Goal: Complete application form

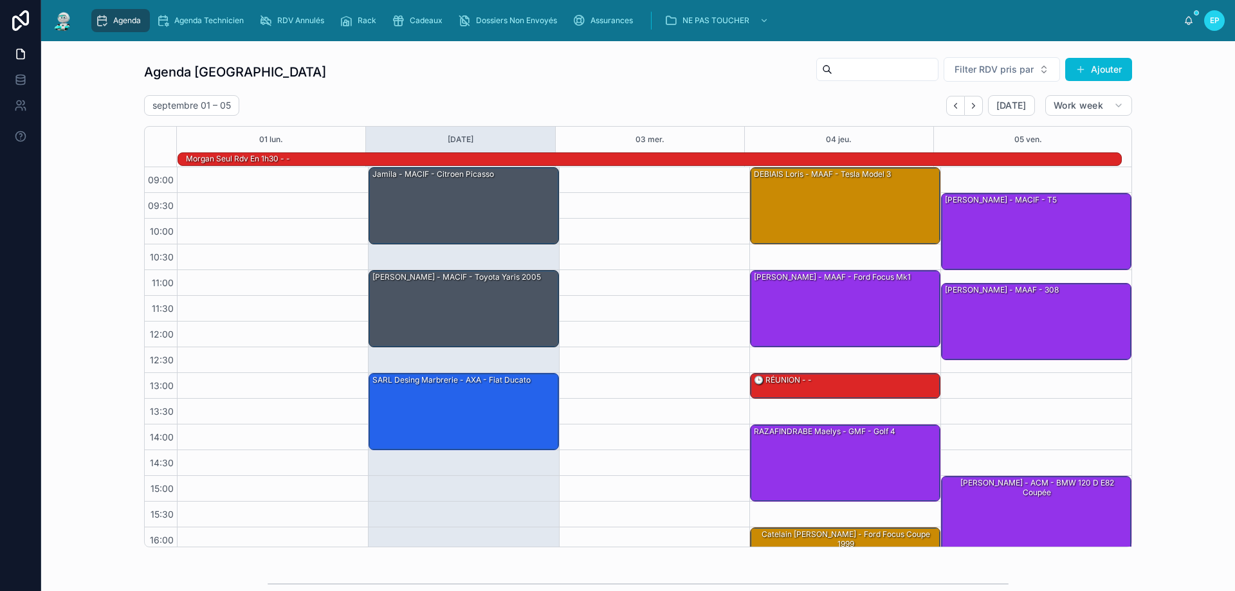
click at [611, 308] on div at bounding box center [654, 398] width 191 height 463
click at [473, 217] on div "Jamila - MACIF - Citroen picasso" at bounding box center [464, 205] width 187 height 75
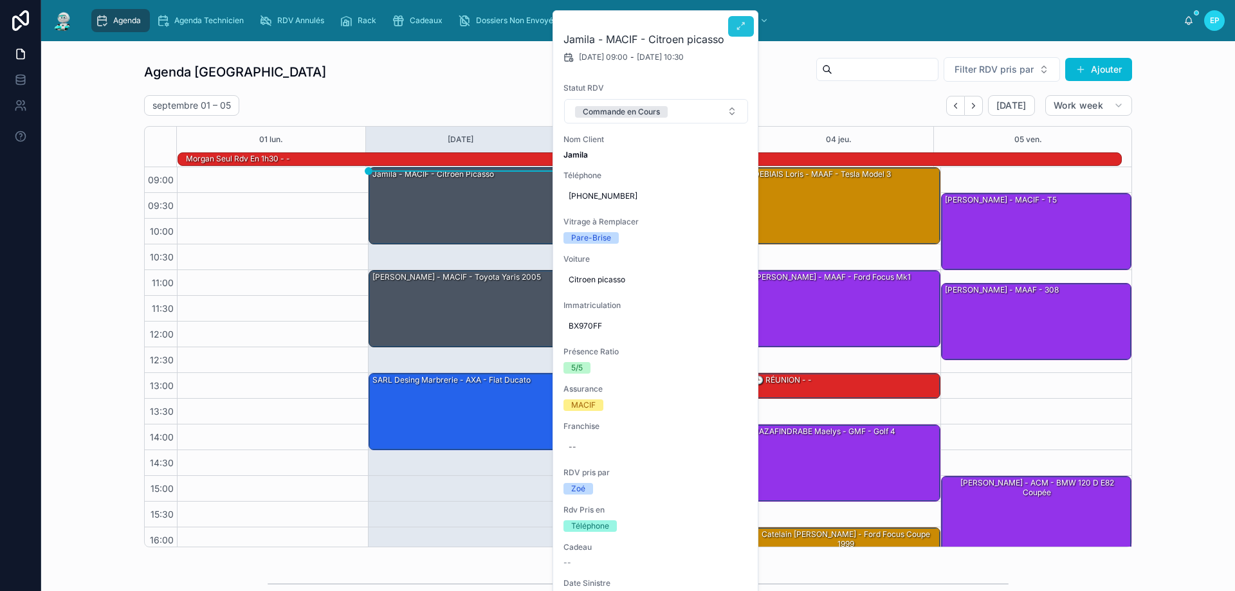
click at [744, 28] on icon at bounding box center [741, 26] width 10 height 10
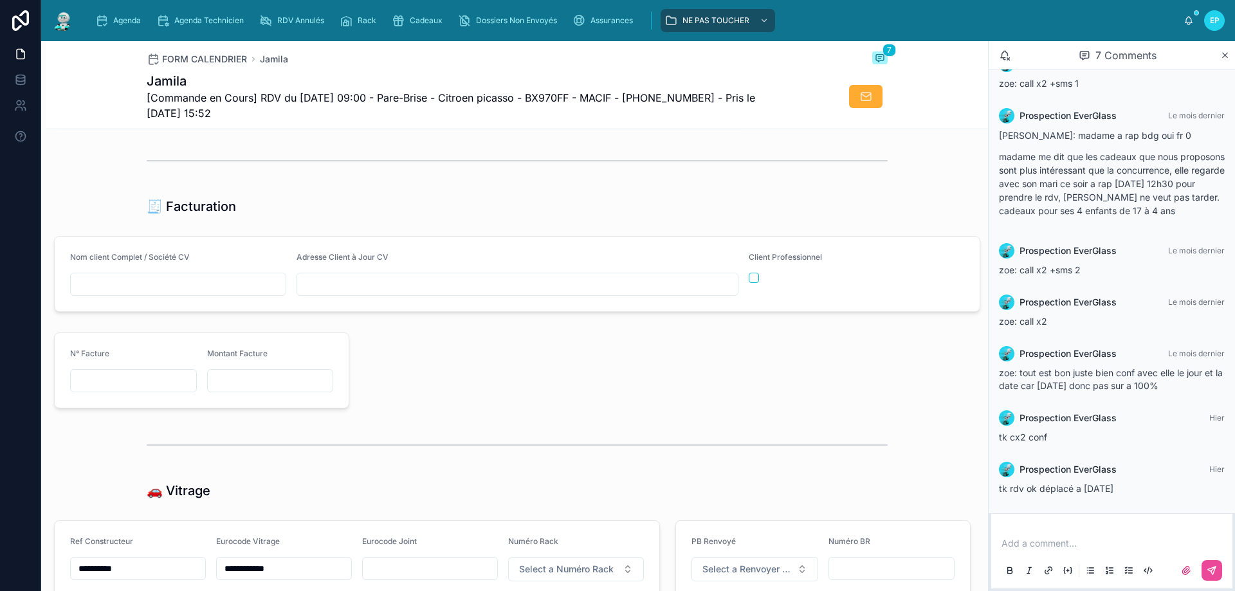
scroll to position [1544, 0]
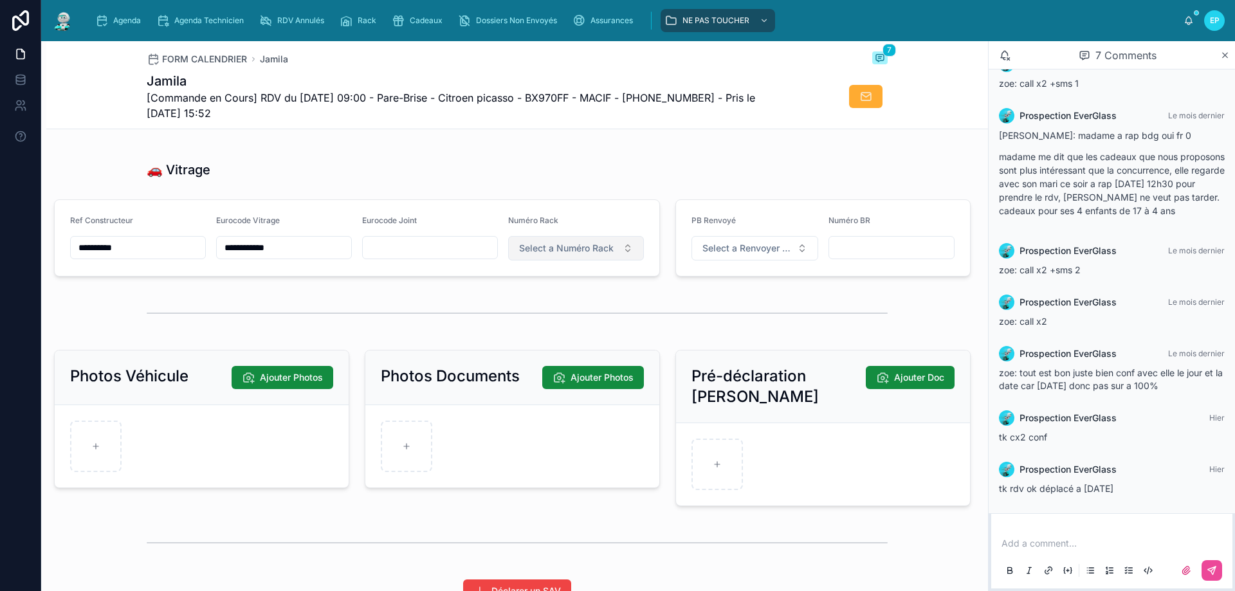
click at [607, 255] on span "Select a Numéro Rack" at bounding box center [566, 248] width 95 height 13
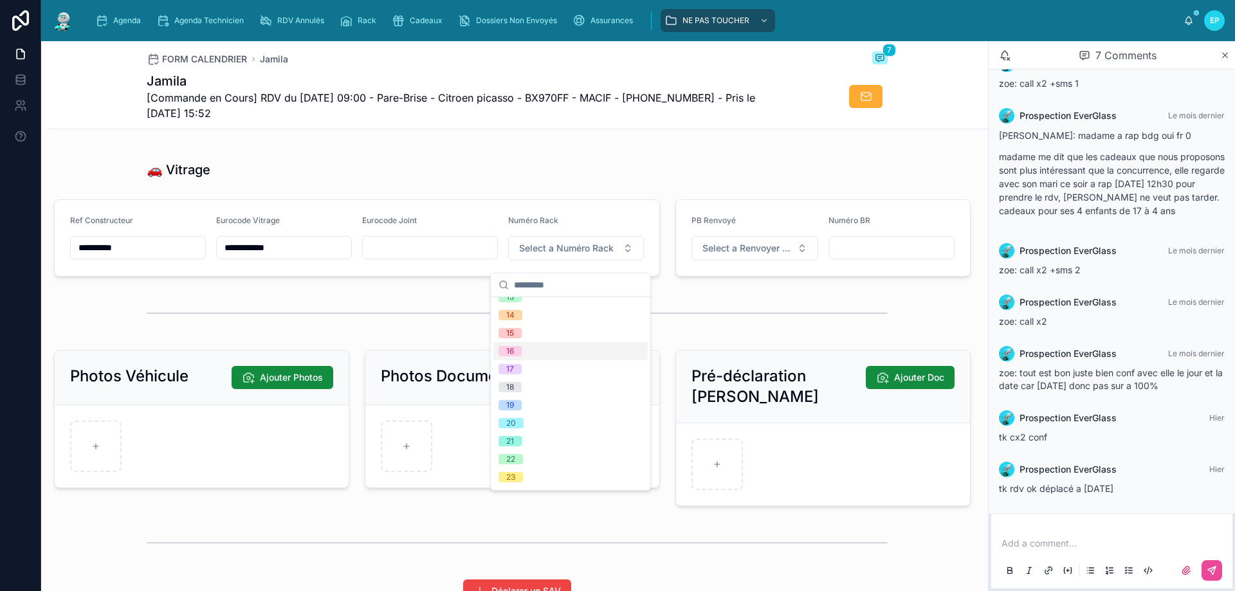
scroll to position [193, 0]
click at [541, 346] on div "14" at bounding box center [571, 350] width 154 height 18
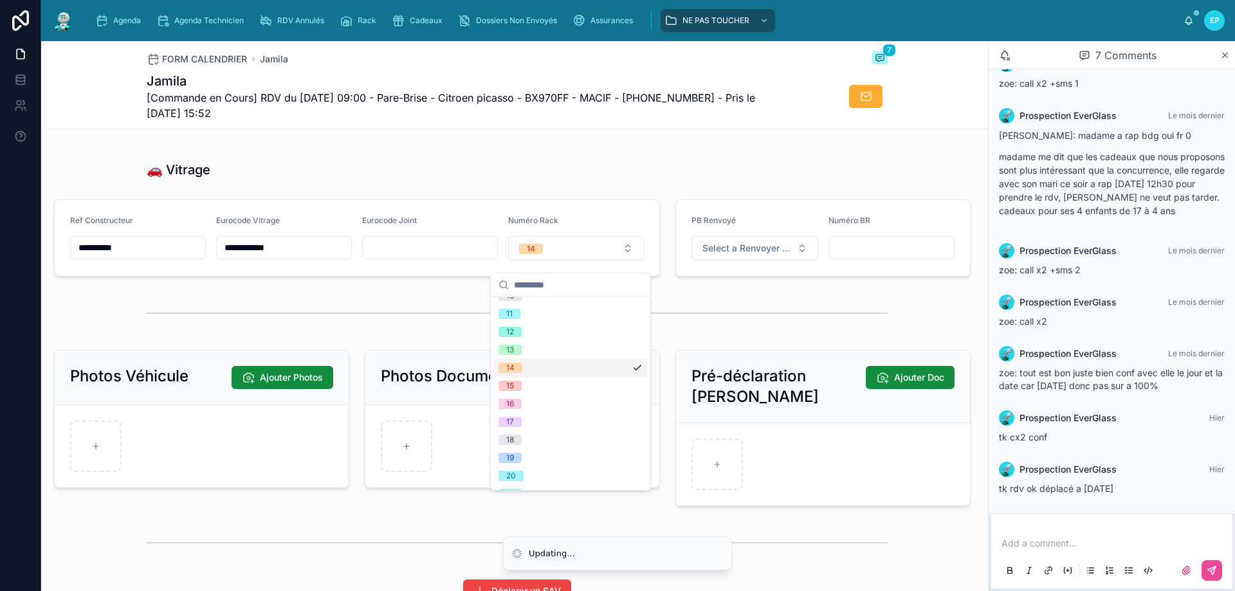
scroll to position [211, 0]
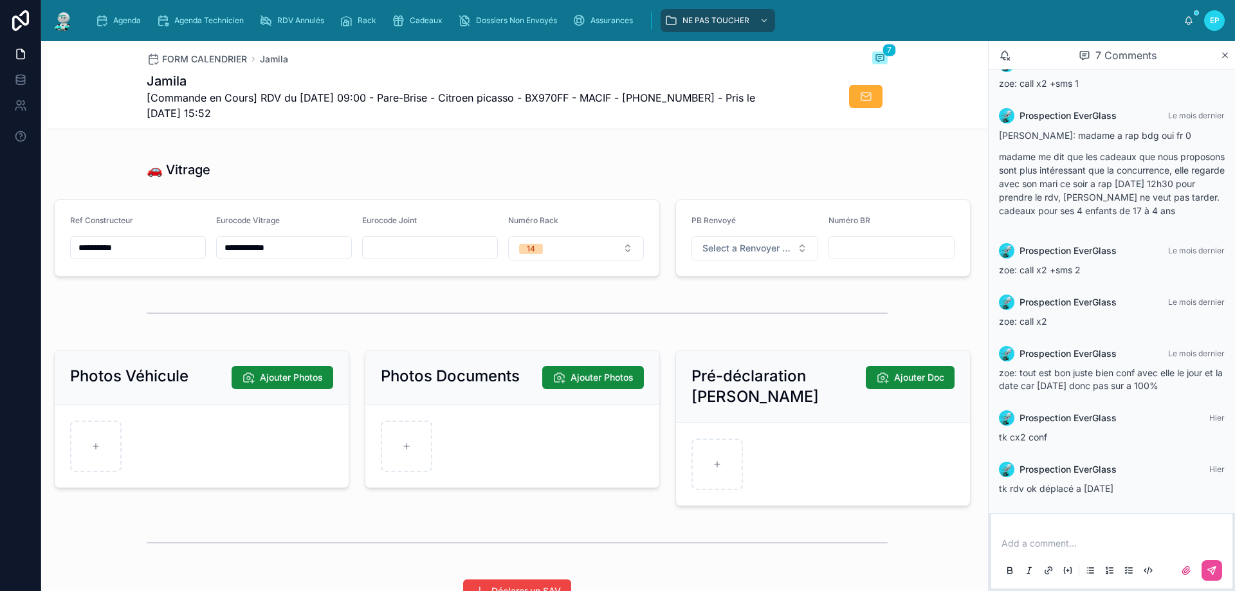
click at [520, 179] on div "🚗 Vitrage" at bounding box center [517, 170] width 741 height 18
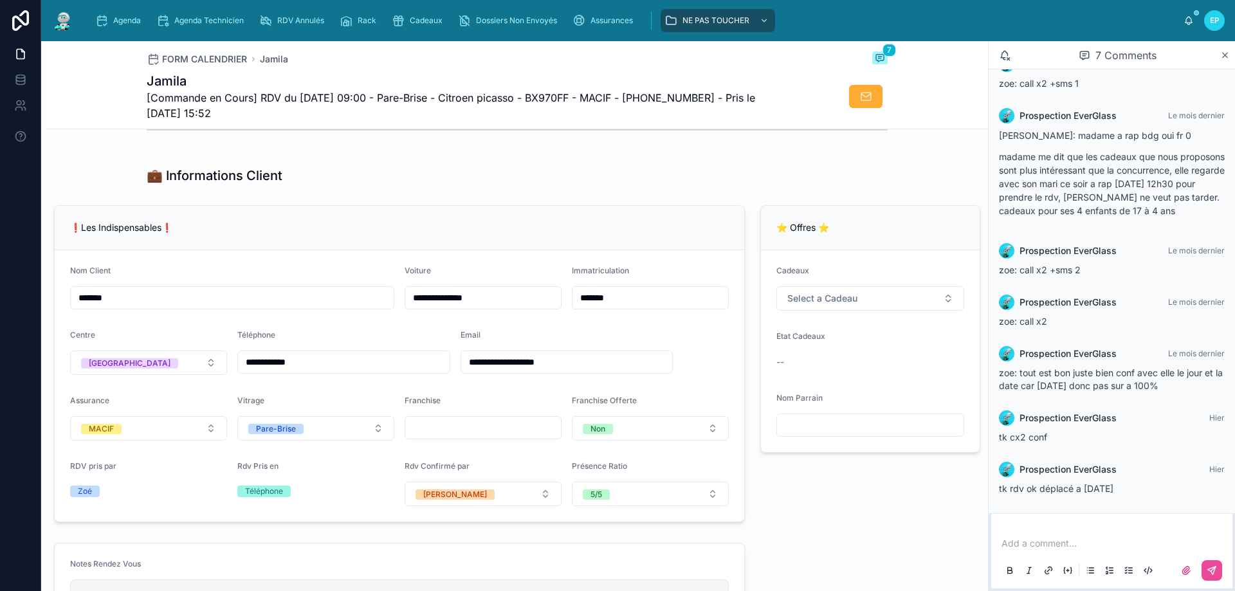
scroll to position [0, 0]
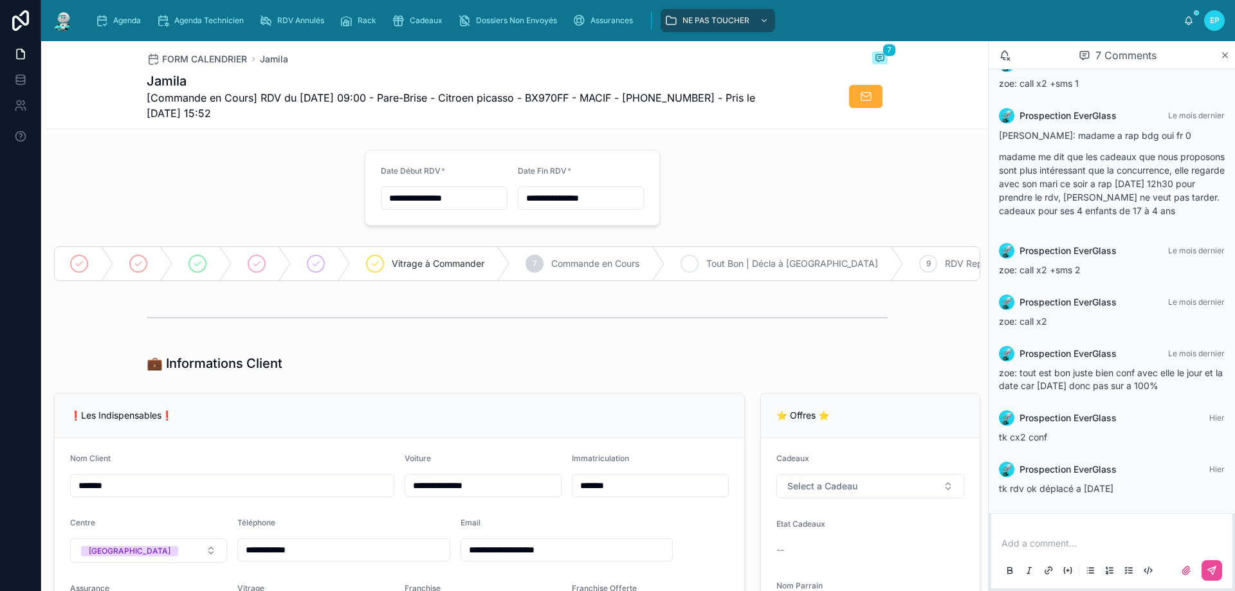
click at [756, 260] on span "Tout Bon | Décla à [GEOGRAPHIC_DATA]" at bounding box center [792, 263] width 172 height 13
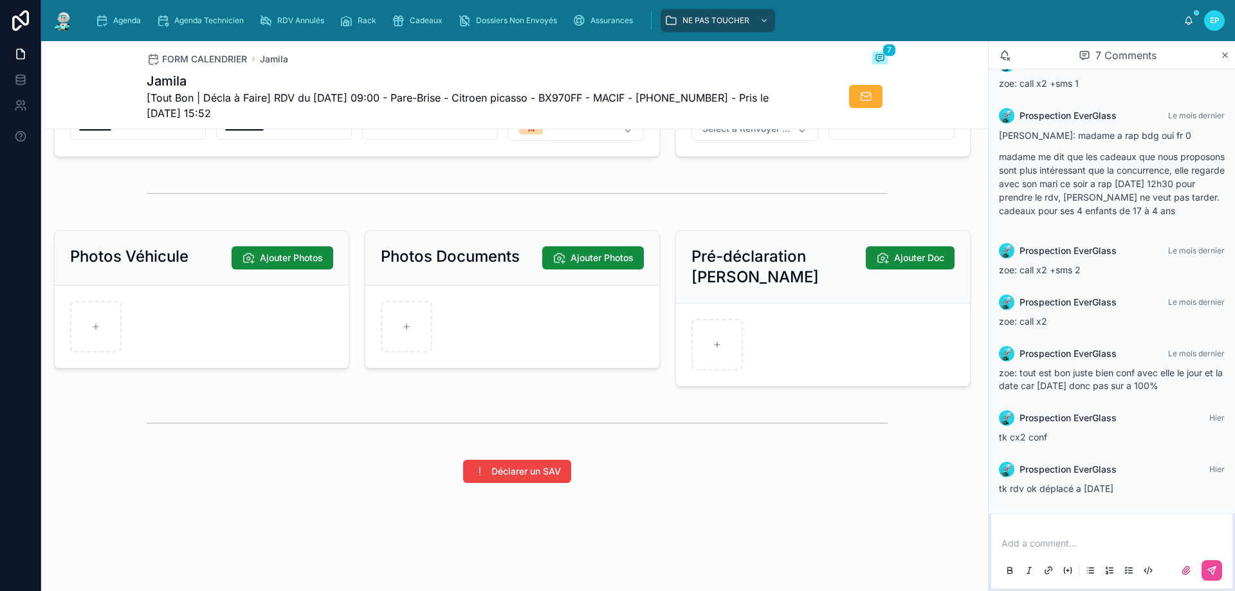
scroll to position [1674, 0]
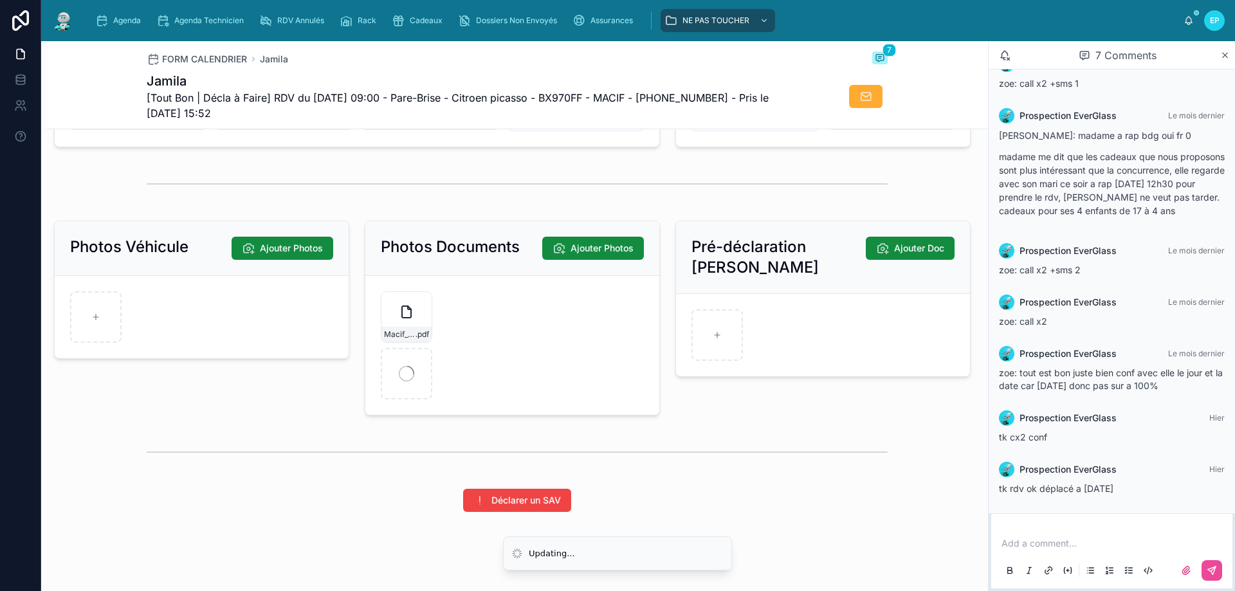
click at [467, 200] on div at bounding box center [517, 184] width 741 height 32
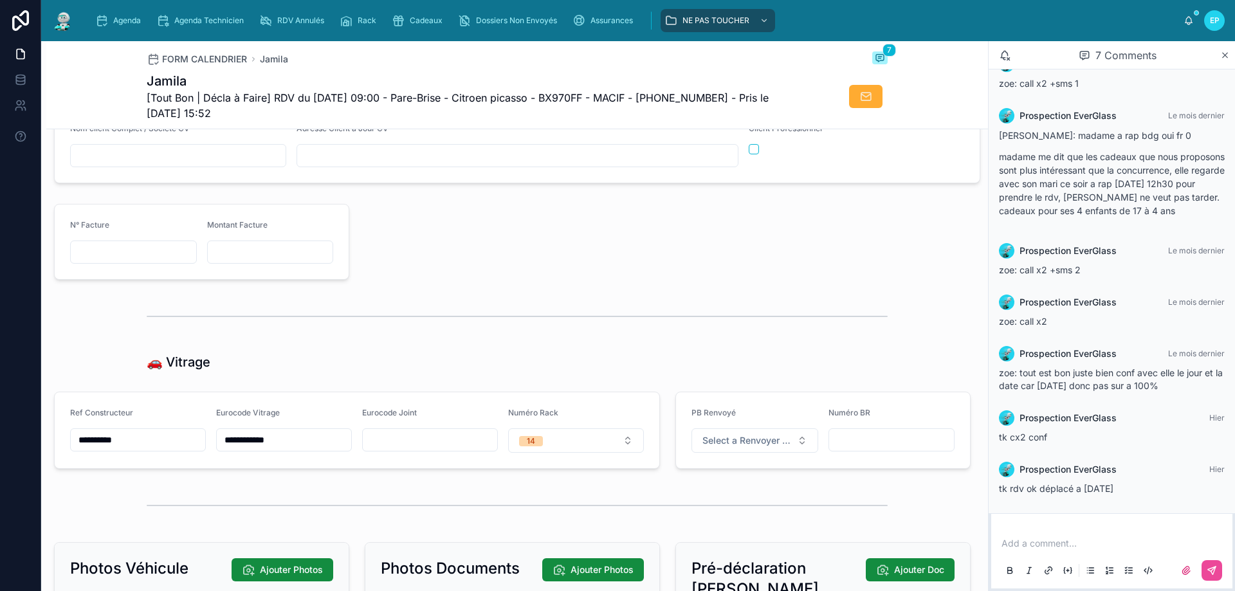
scroll to position [1159, 0]
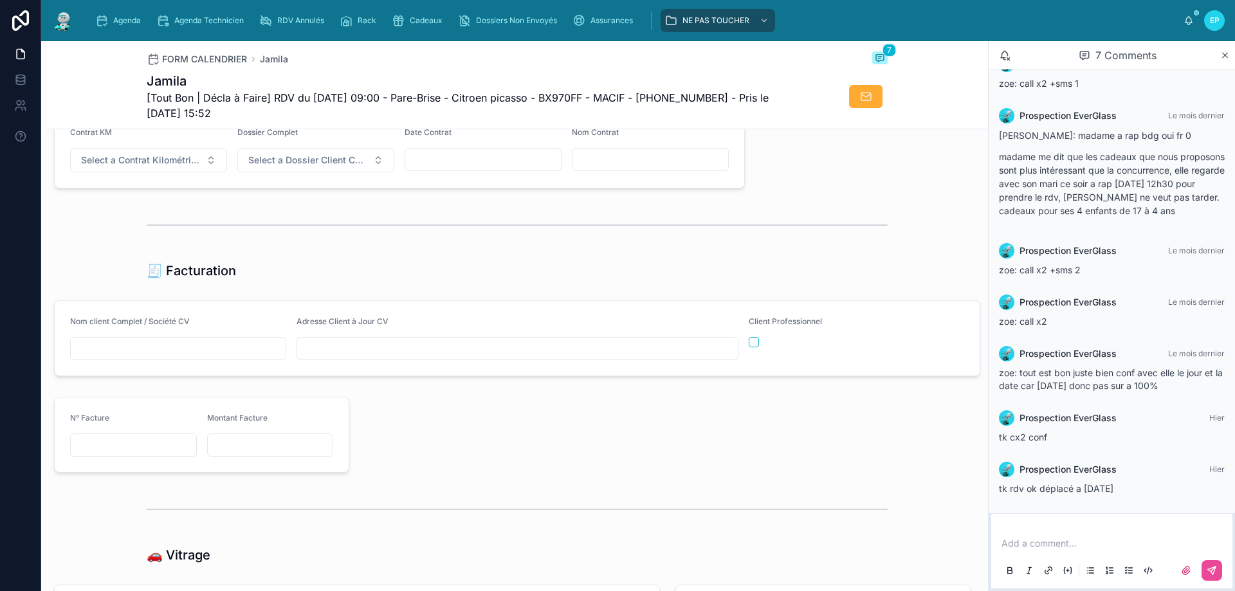
click at [182, 358] on input "text" at bounding box center [178, 349] width 215 height 18
paste input "**********"
type input "**********"
click at [613, 168] on input "text" at bounding box center [651, 160] width 156 height 18
paste input "**********"
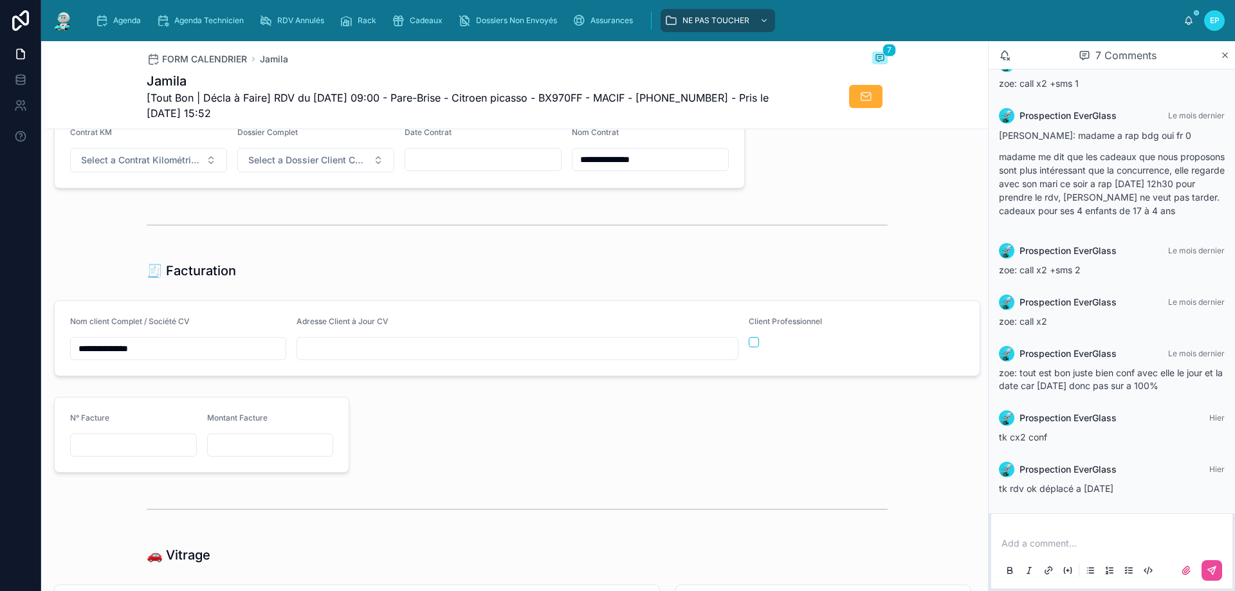
type input "**********"
click at [477, 356] on input "text" at bounding box center [517, 349] width 441 height 18
paste input "**********"
type input "**********"
click at [584, 279] on div "🧾 Facturation" at bounding box center [517, 271] width 741 height 18
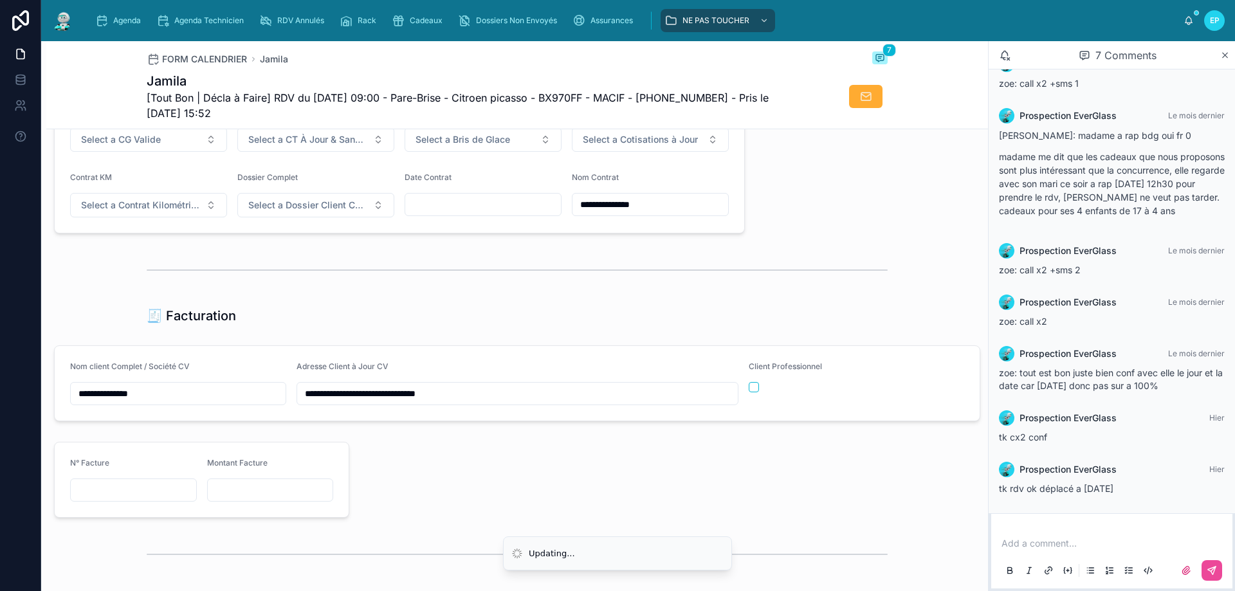
scroll to position [1030, 0]
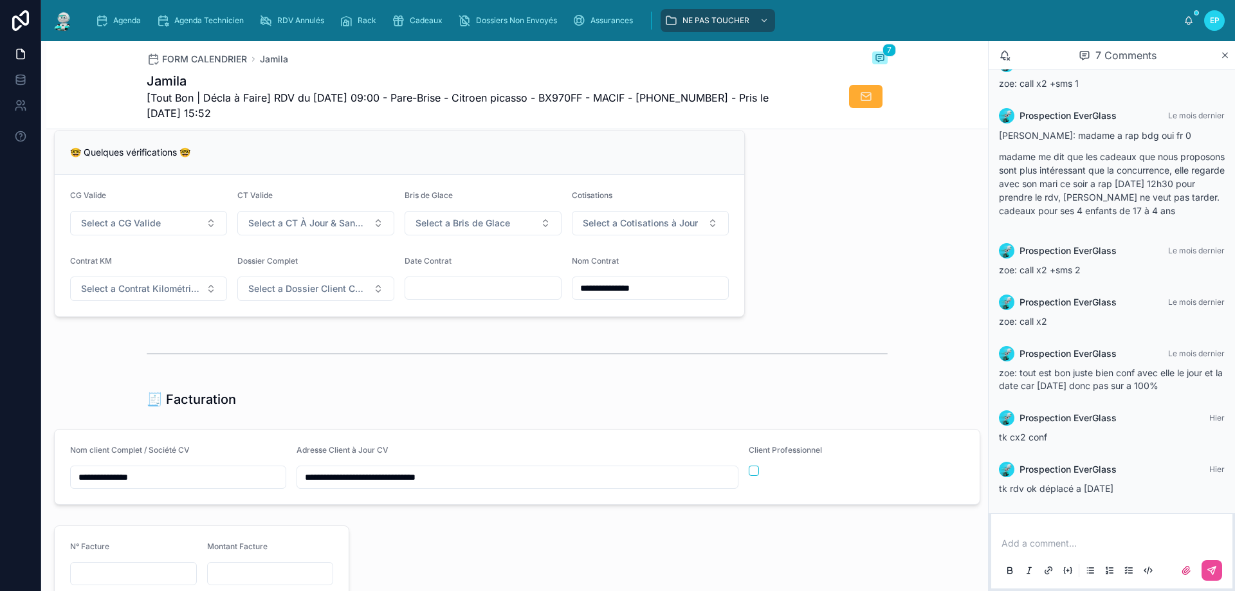
click at [454, 297] on input "text" at bounding box center [483, 288] width 156 height 18
type input "**********"
click at [892, 229] on div "**********" at bounding box center [517, 148] width 942 height 2067
click at [178, 231] on button "Select a CG Valide" at bounding box center [148, 223] width 157 height 24
click at [148, 280] on div "✅ Oui" at bounding box center [148, 284] width 154 height 18
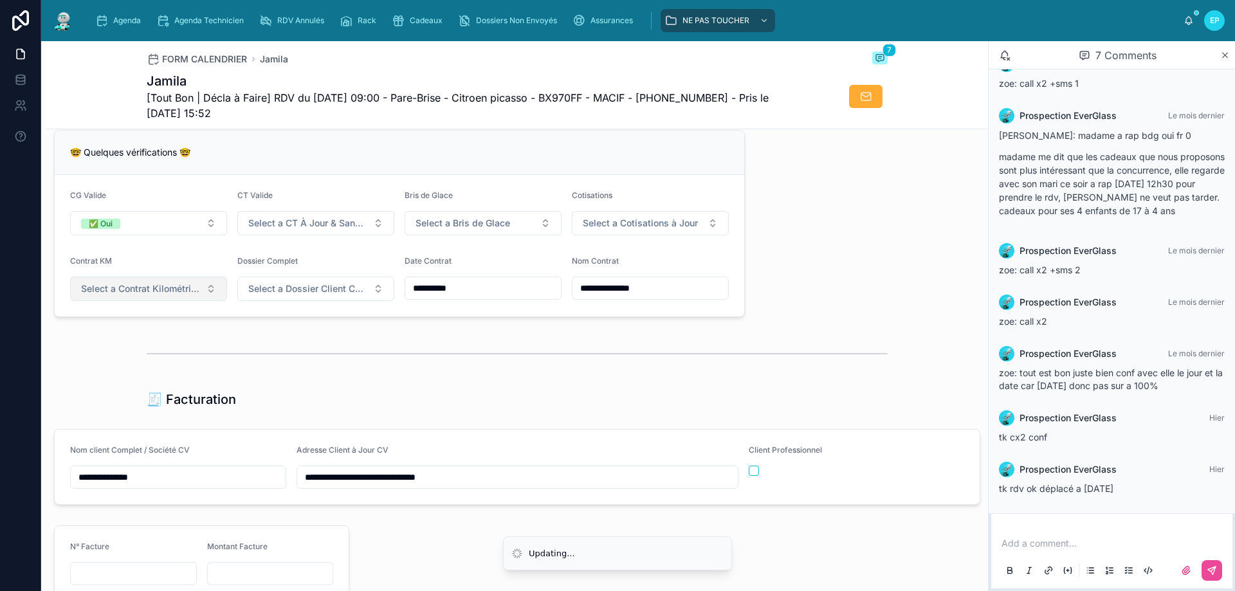
click at [179, 295] on span "Select a Contrat Kilométrique" at bounding box center [141, 288] width 120 height 13
click at [159, 349] on div "✅ Non" at bounding box center [148, 349] width 154 height 18
click at [346, 229] on span "Select a CT À Jour & Sans BDG" at bounding box center [308, 223] width 120 height 13
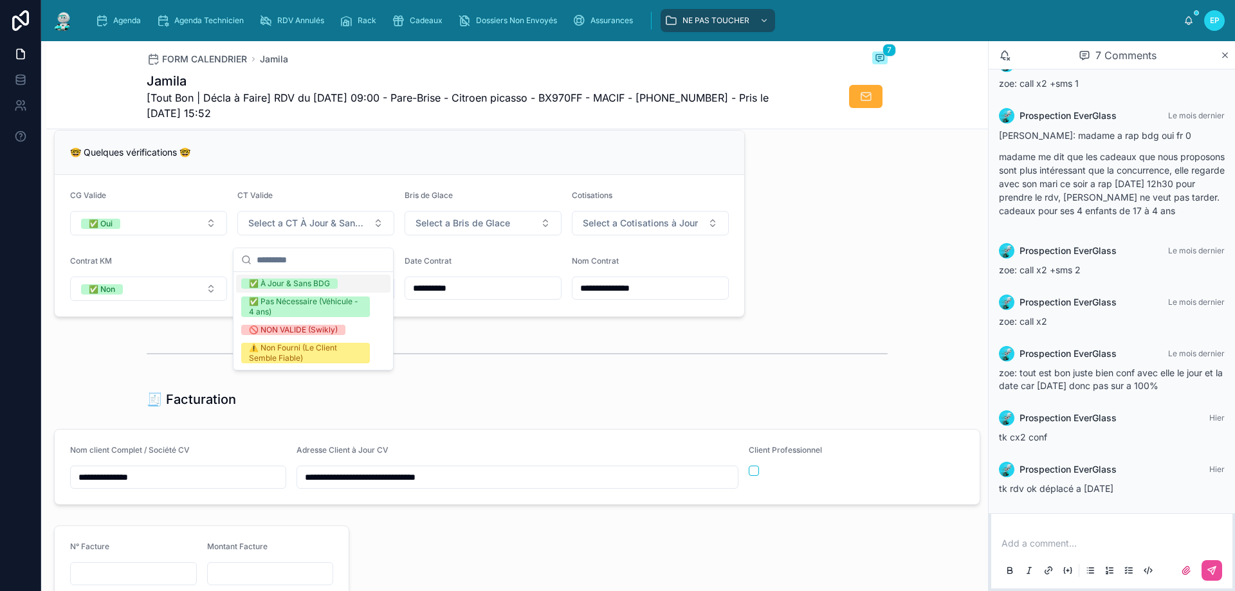
click at [296, 281] on div "✅ À Jour & Sans BDG" at bounding box center [289, 284] width 81 height 10
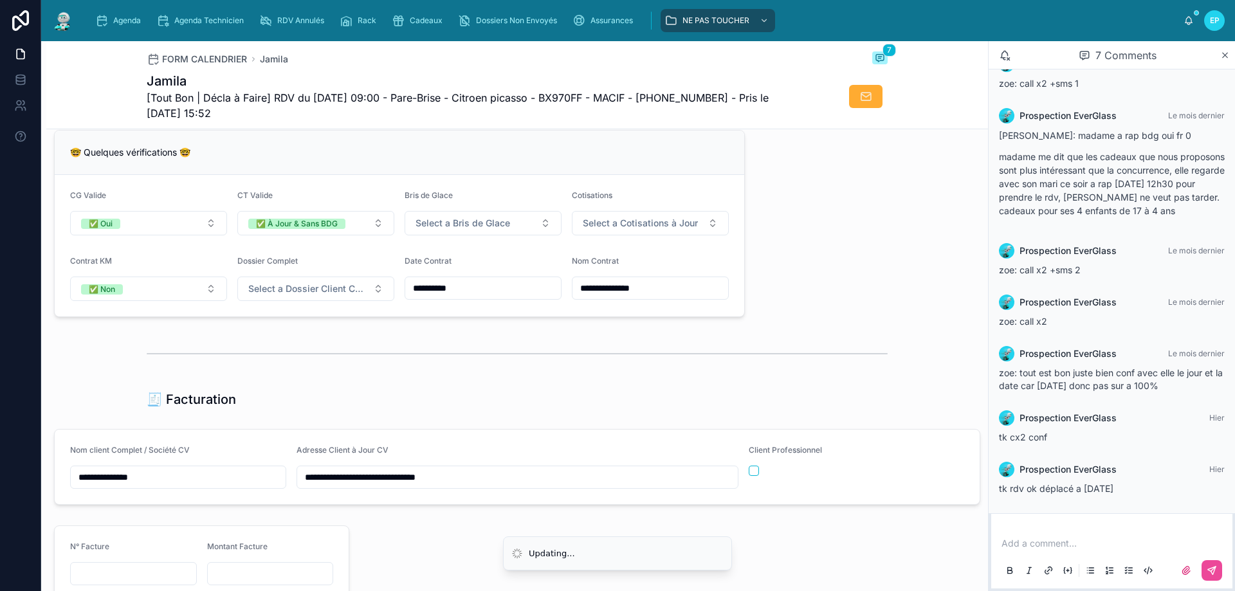
drag, startPoint x: 449, startPoint y: 230, endPoint x: 444, endPoint y: 246, distance: 16.9
click at [450, 230] on span "Select a Bris de Glace" at bounding box center [463, 223] width 95 height 13
click at [427, 282] on div "✅ Validé" at bounding box center [430, 284] width 33 height 10
click at [681, 226] on button "Select a Cotisations à Jour" at bounding box center [650, 223] width 157 height 24
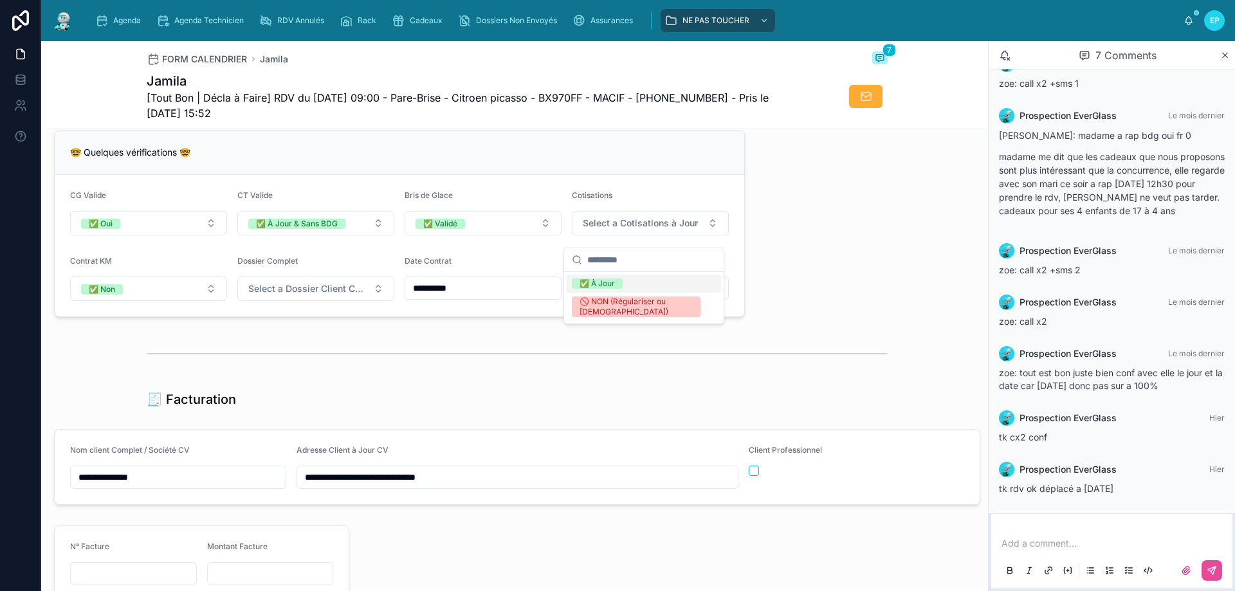
click at [605, 287] on div "✅ À Jour" at bounding box center [597, 284] width 35 height 10
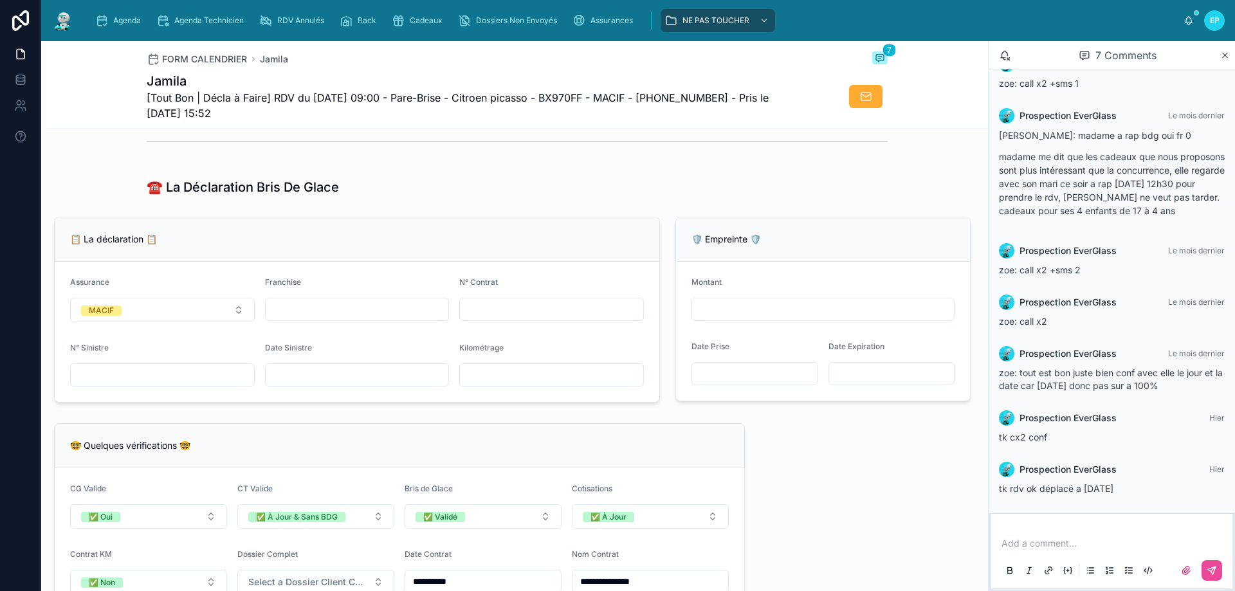
scroll to position [708, 0]
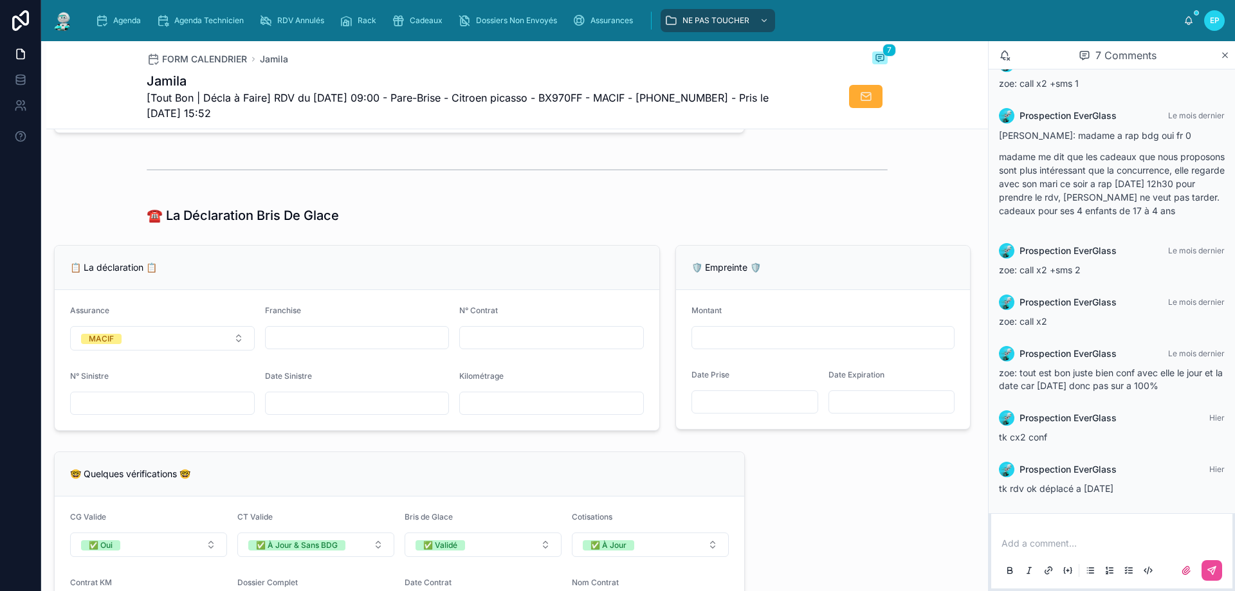
click at [504, 412] on input "text" at bounding box center [551, 403] width 183 height 18
click at [503, 347] on input "text" at bounding box center [551, 338] width 183 height 18
click at [496, 341] on input "text" at bounding box center [551, 338] width 183 height 18
paste input "**********"
type input "**********"
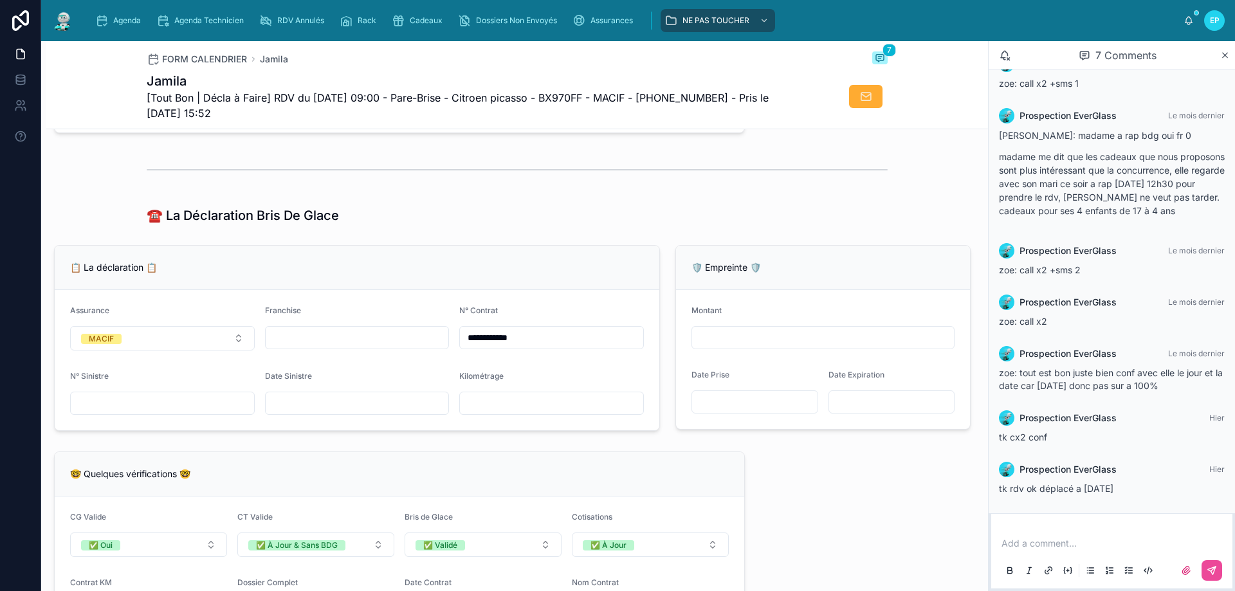
click at [339, 347] on input "text" at bounding box center [357, 338] width 183 height 18
type input "*"
drag, startPoint x: 209, startPoint y: 415, endPoint x: 284, endPoint y: 419, distance: 74.7
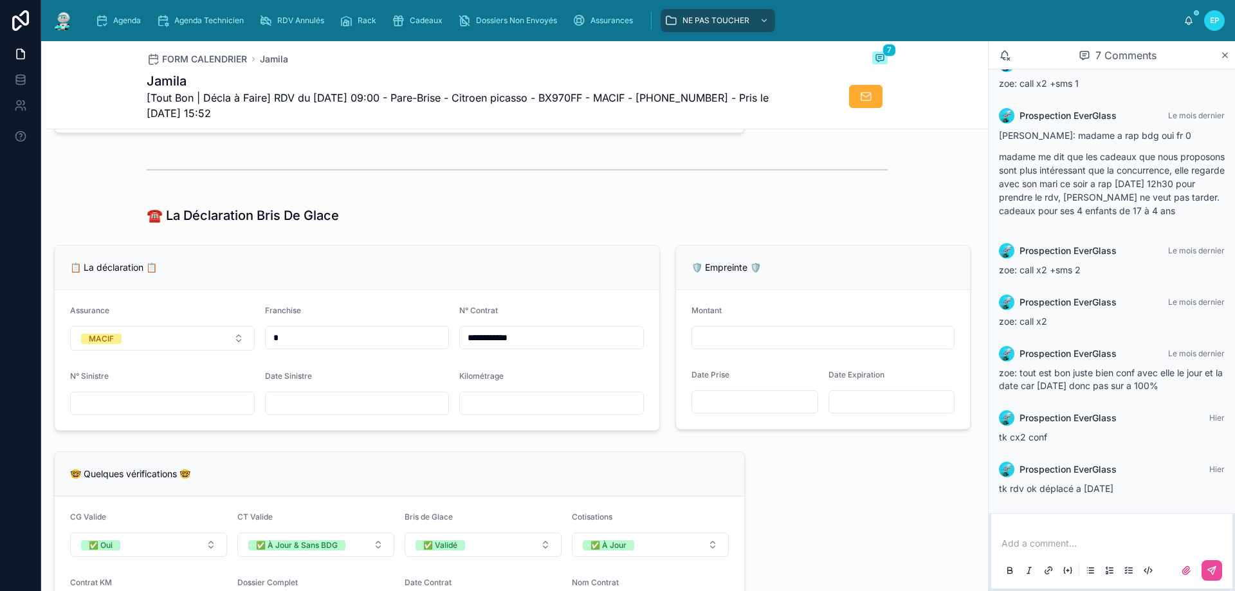
click at [209, 412] on input "text" at bounding box center [162, 403] width 183 height 18
click at [333, 412] on input "text" at bounding box center [357, 403] width 183 height 18
click at [409, 223] on div "☎️ La Déclaration Bris De Glace" at bounding box center [517, 216] width 741 height 18
click at [312, 412] on input "text" at bounding box center [357, 403] width 183 height 18
click at [471, 251] on div "**********" at bounding box center [357, 338] width 622 height 196
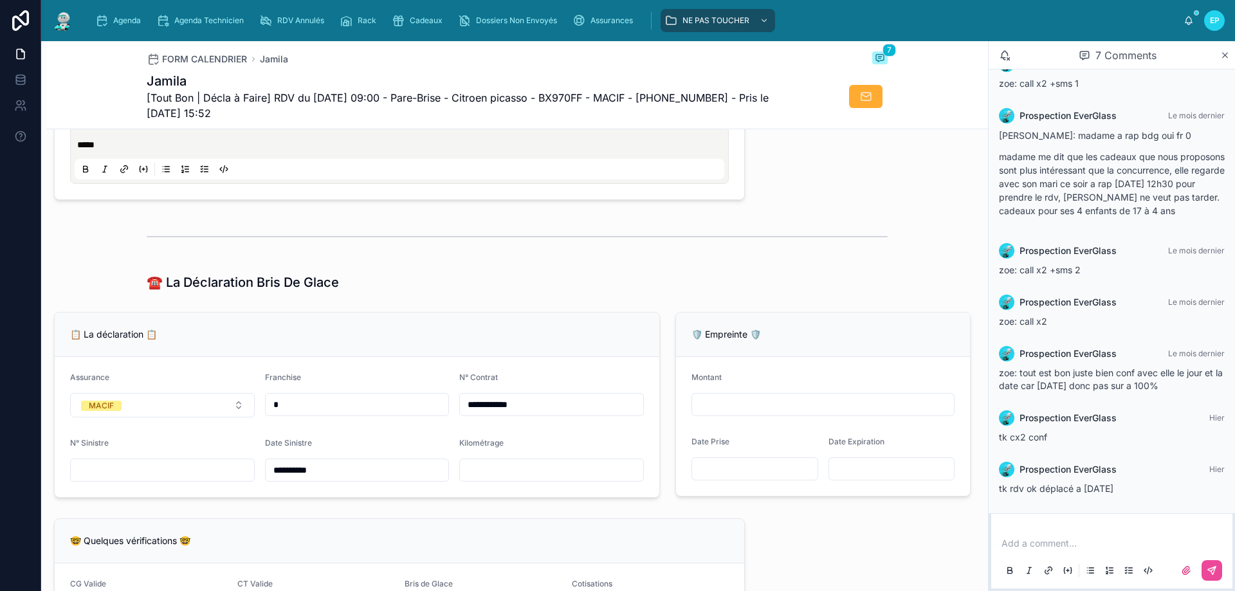
scroll to position [643, 0]
click at [475, 228] on div at bounding box center [517, 235] width 741 height 32
type input "**********"
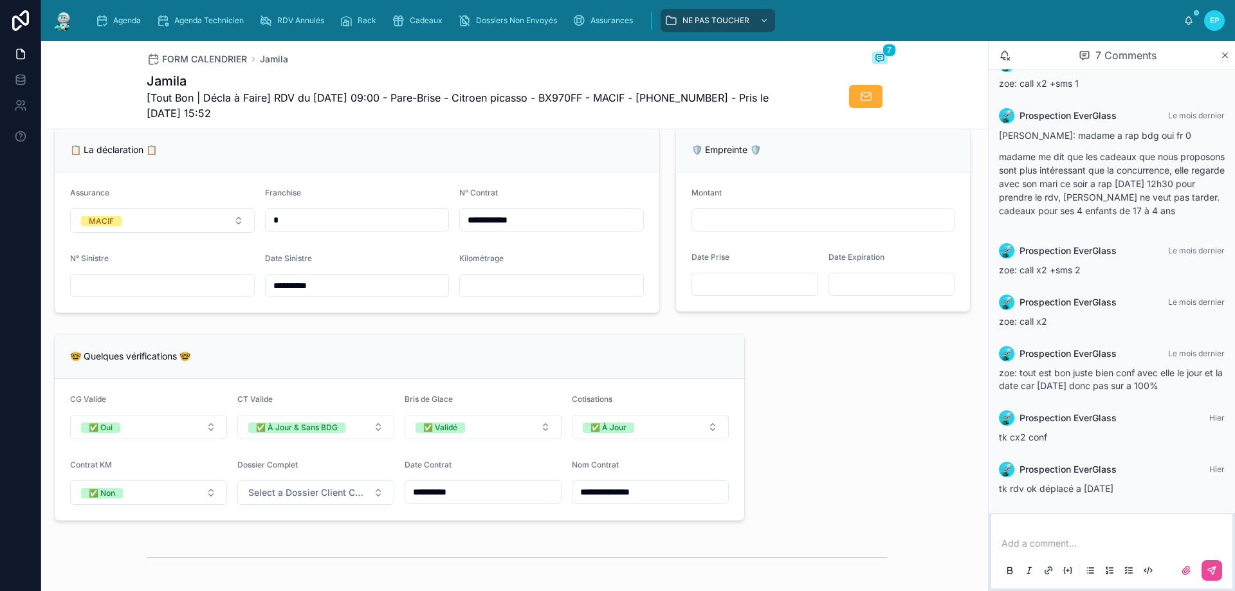
scroll to position [1029, 0]
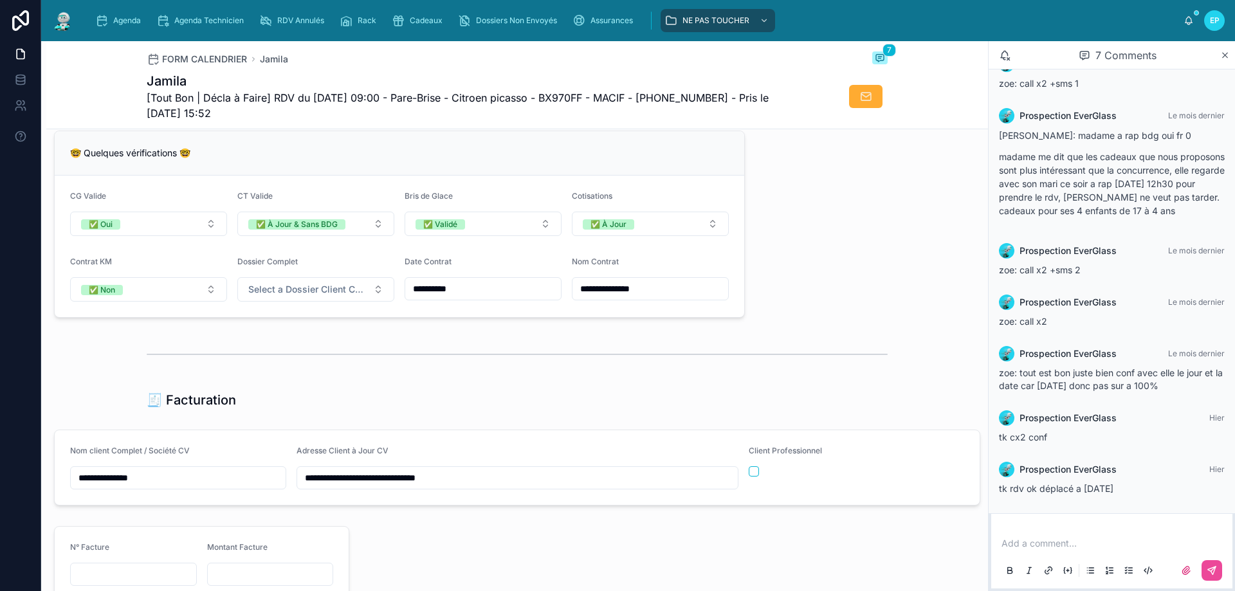
click at [429, 349] on div at bounding box center [517, 354] width 741 height 32
click at [333, 295] on span "Select a Dossier Client Complet" at bounding box center [308, 289] width 120 height 13
click at [304, 349] on div "✅ Oui" at bounding box center [313, 350] width 154 height 18
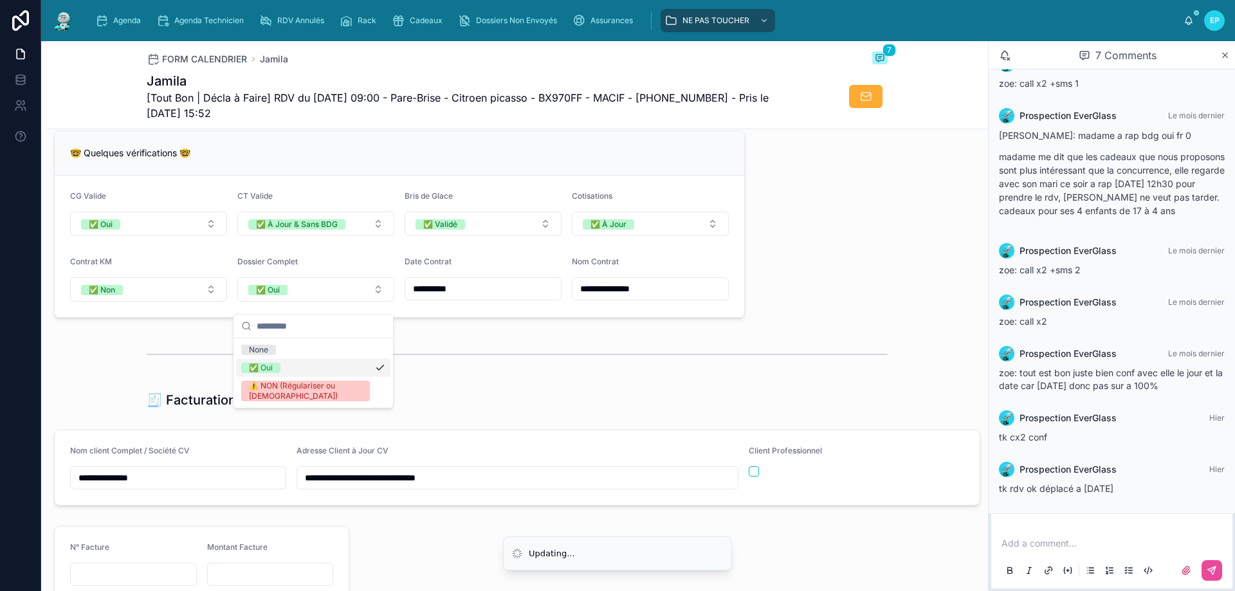
click at [589, 350] on div at bounding box center [517, 354] width 741 height 32
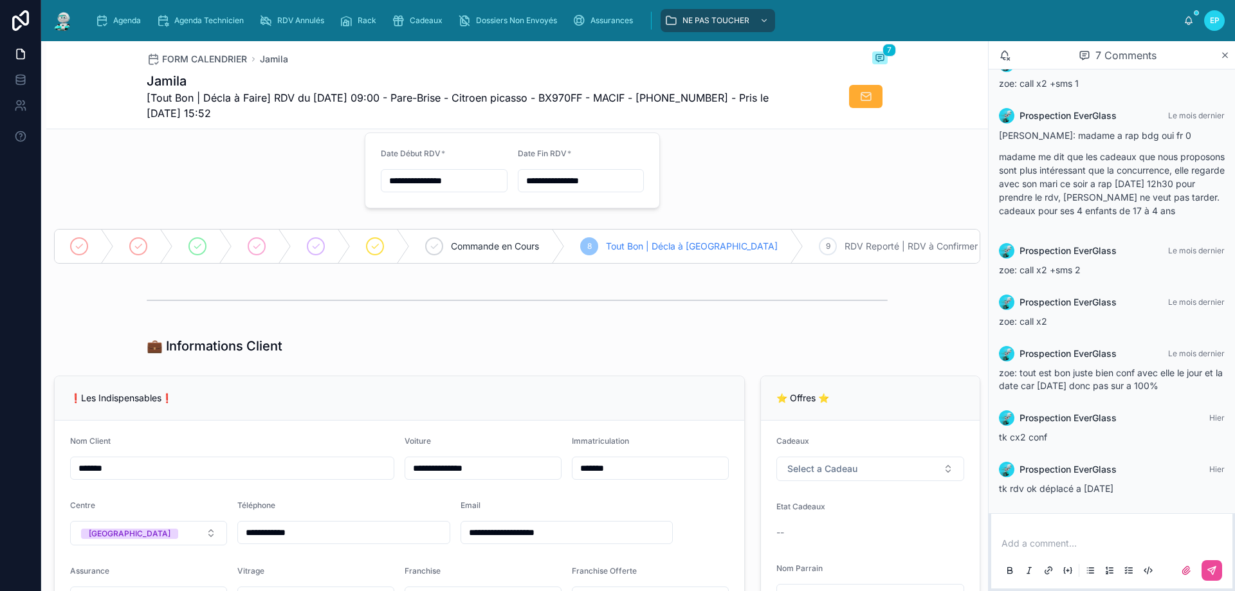
scroll to position [0, 0]
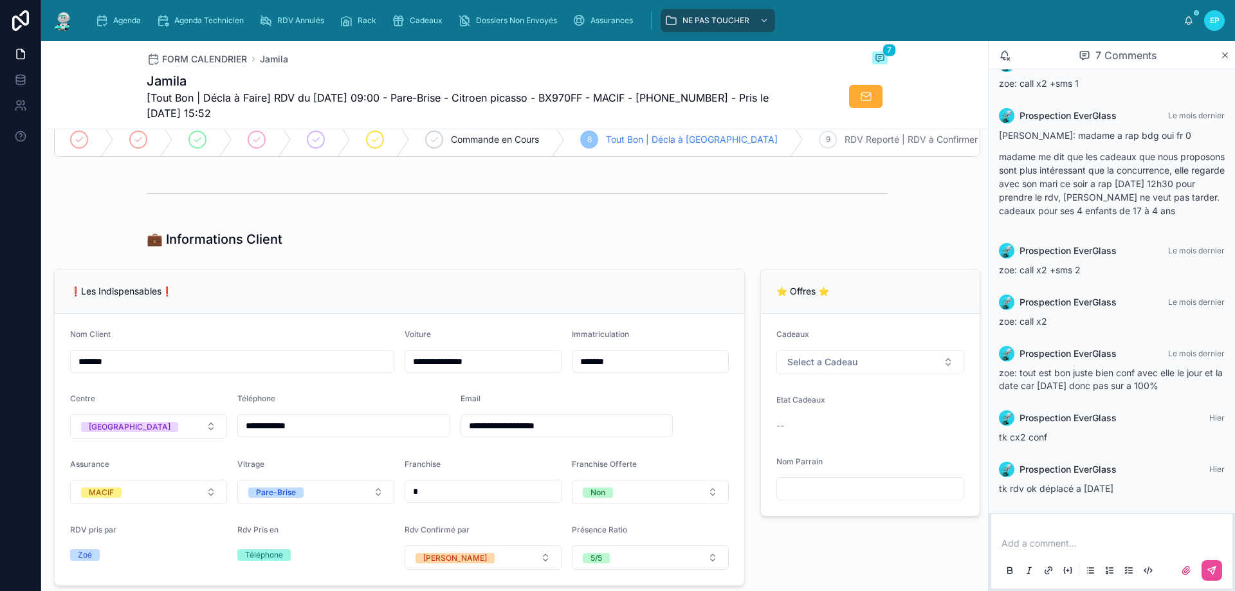
scroll to position [129, 0]
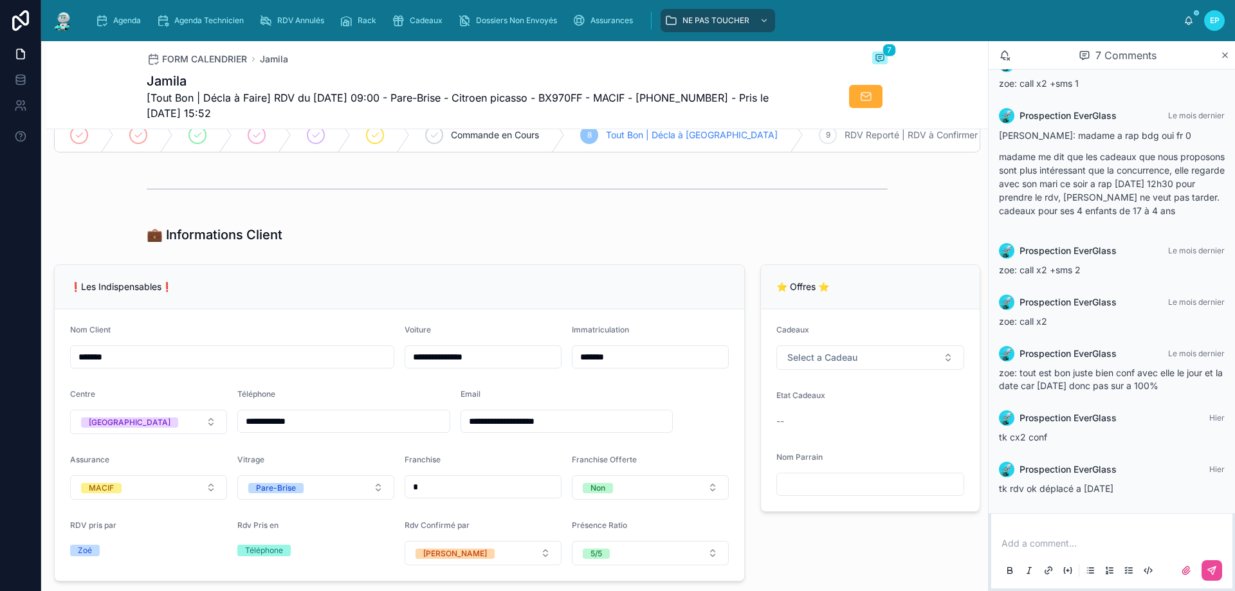
click at [425, 493] on input "*" at bounding box center [483, 487] width 156 height 18
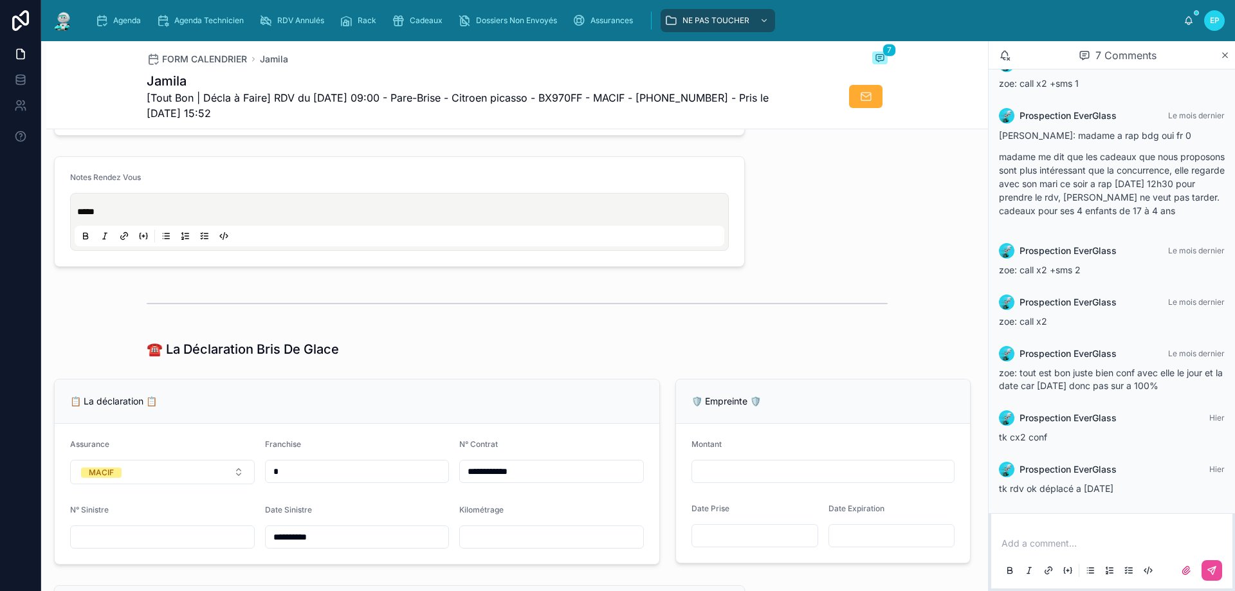
scroll to position [579, 0]
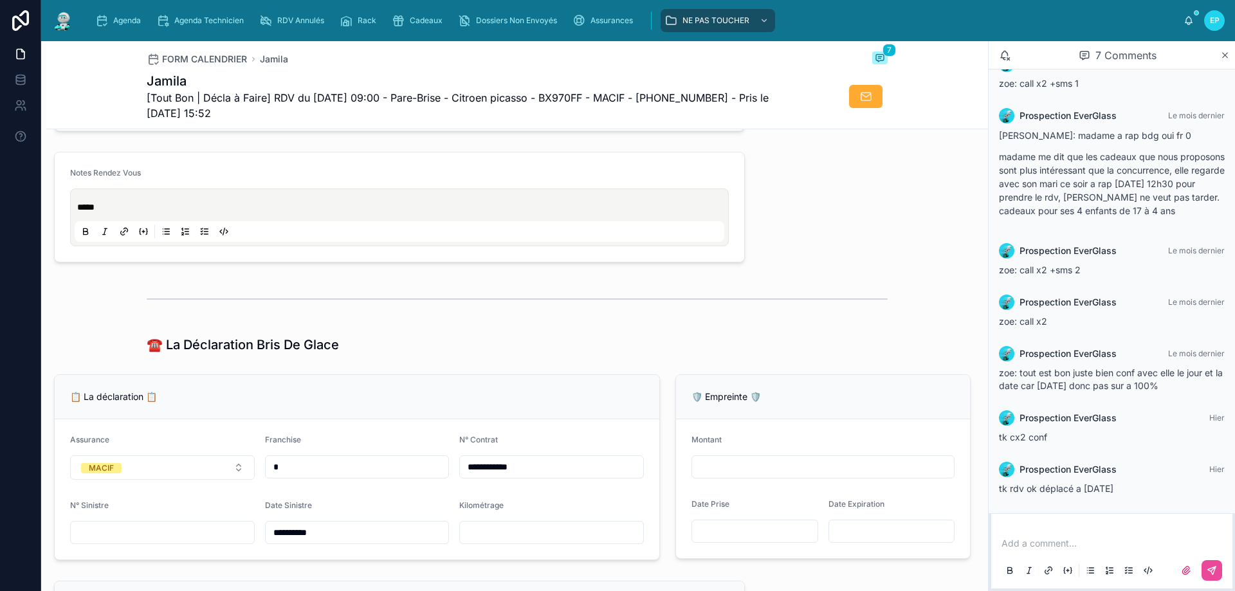
click at [75, 215] on div "*****" at bounding box center [400, 217] width 650 height 49
click at [79, 212] on span "*****" at bounding box center [85, 207] width 17 height 9
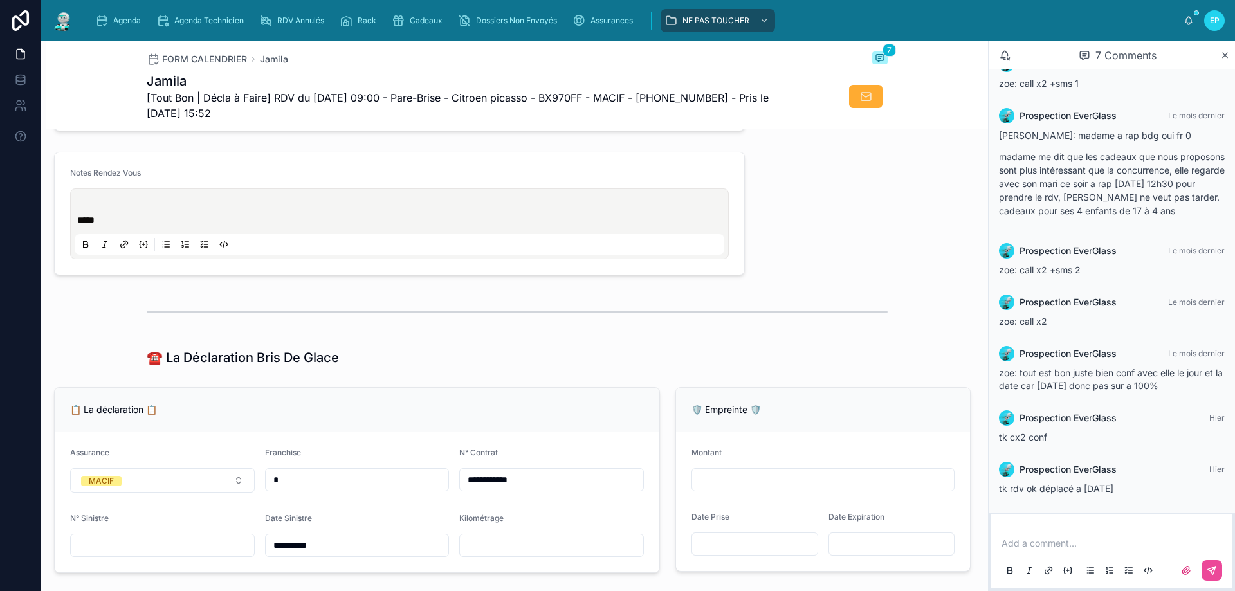
click at [84, 209] on div "*****" at bounding box center [400, 224] width 650 height 62
click at [80, 214] on p at bounding box center [402, 207] width 650 height 13
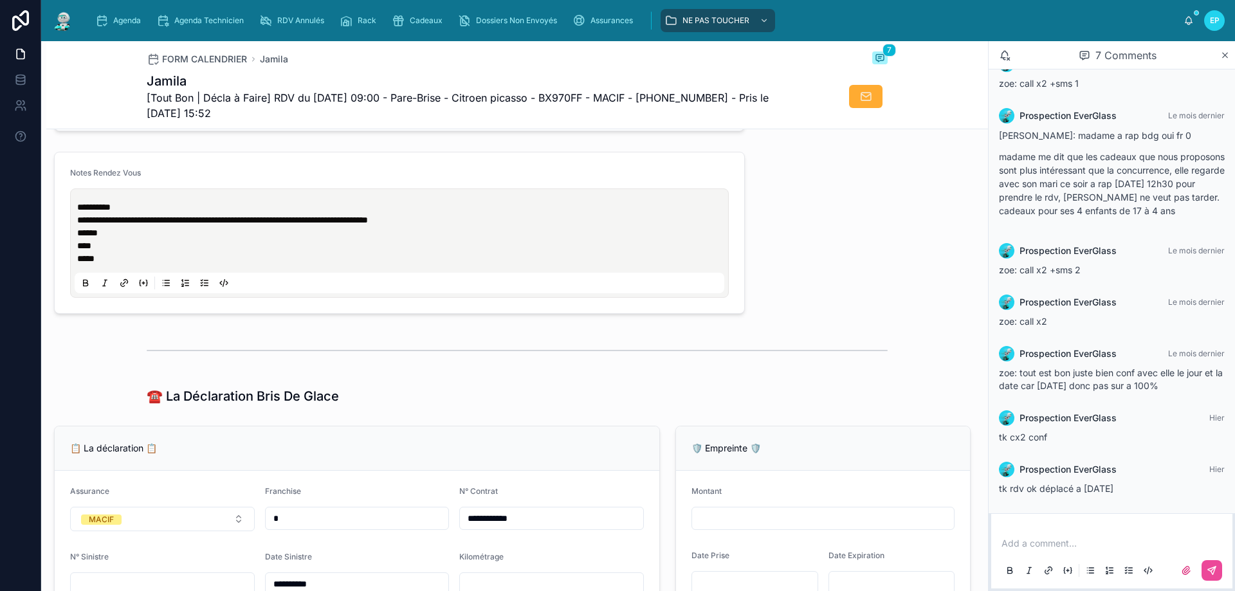
click at [528, 313] on form "**********" at bounding box center [400, 232] width 690 height 161
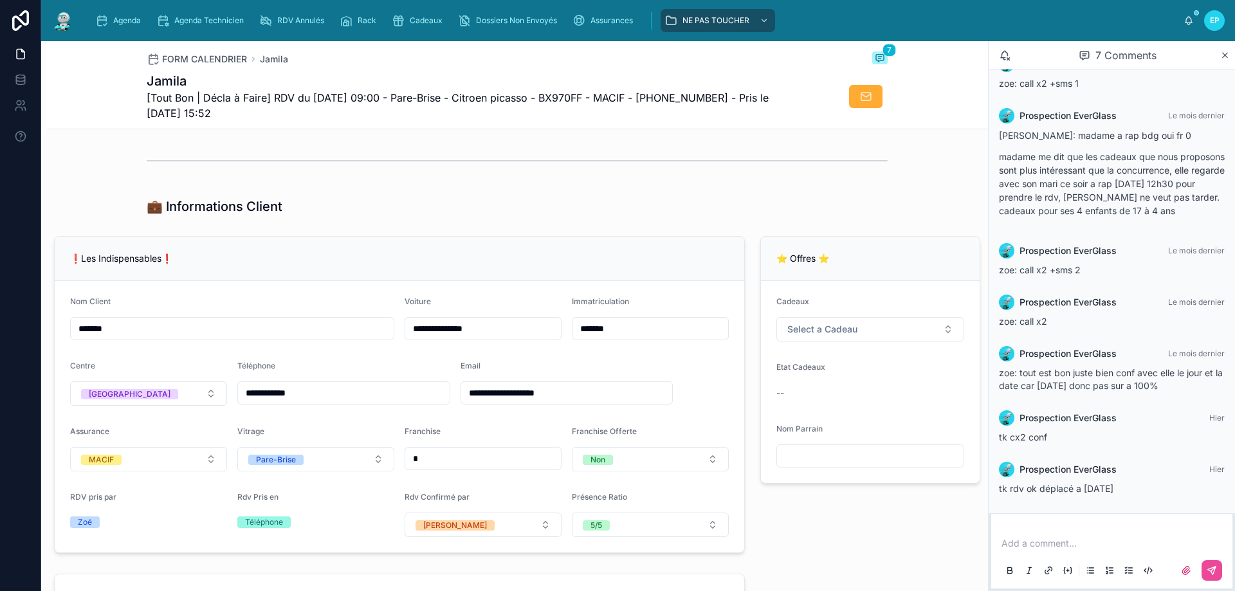
scroll to position [129, 0]
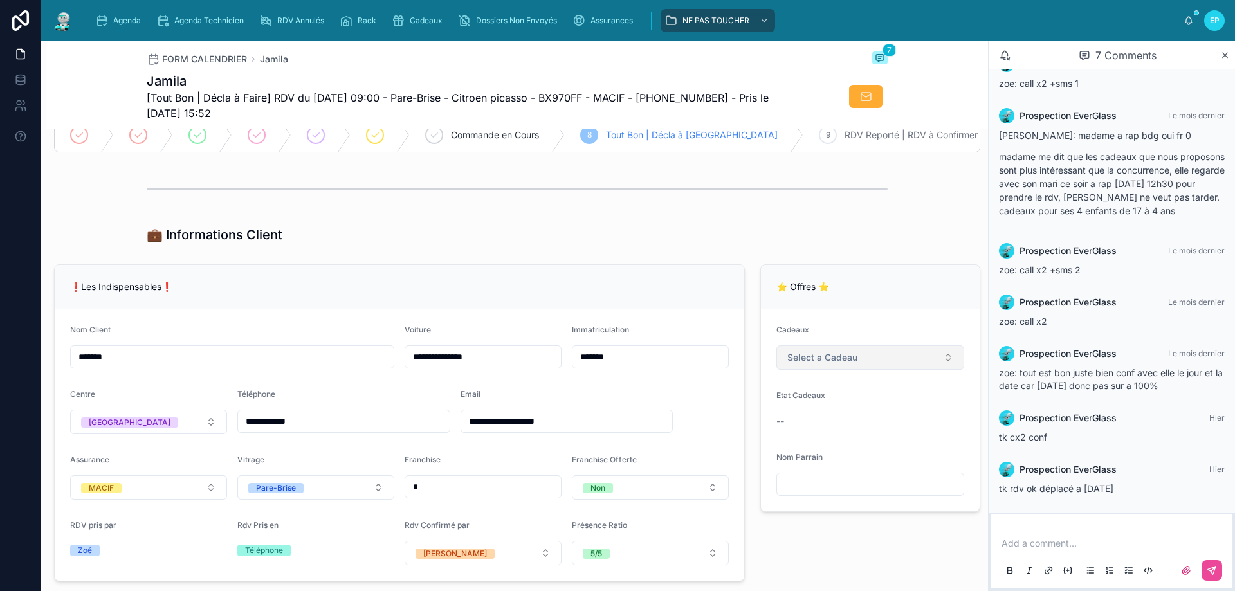
click at [917, 367] on button "Select a Cadeau" at bounding box center [871, 358] width 188 height 24
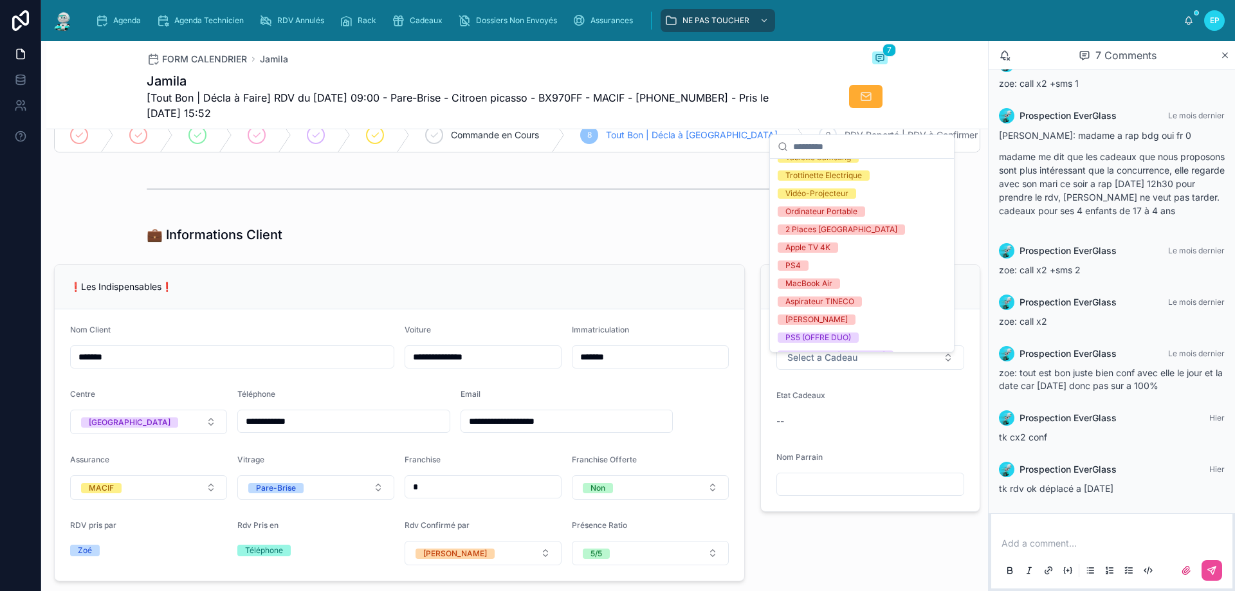
scroll to position [226, 0]
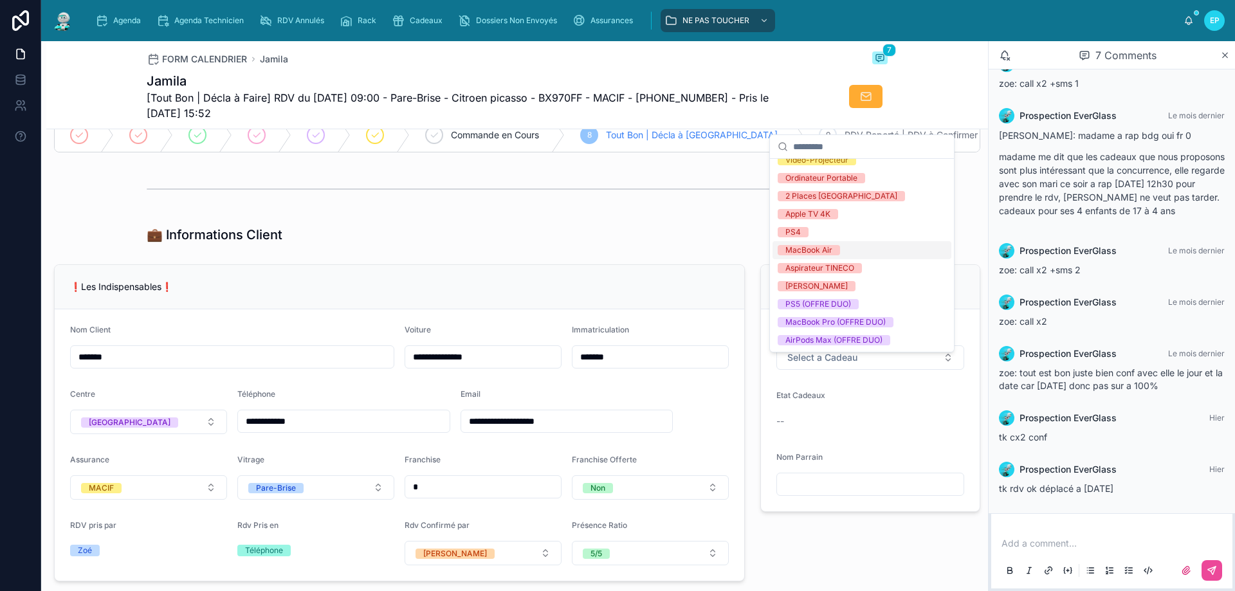
click at [845, 250] on div "MacBook Air" at bounding box center [862, 250] width 179 height 18
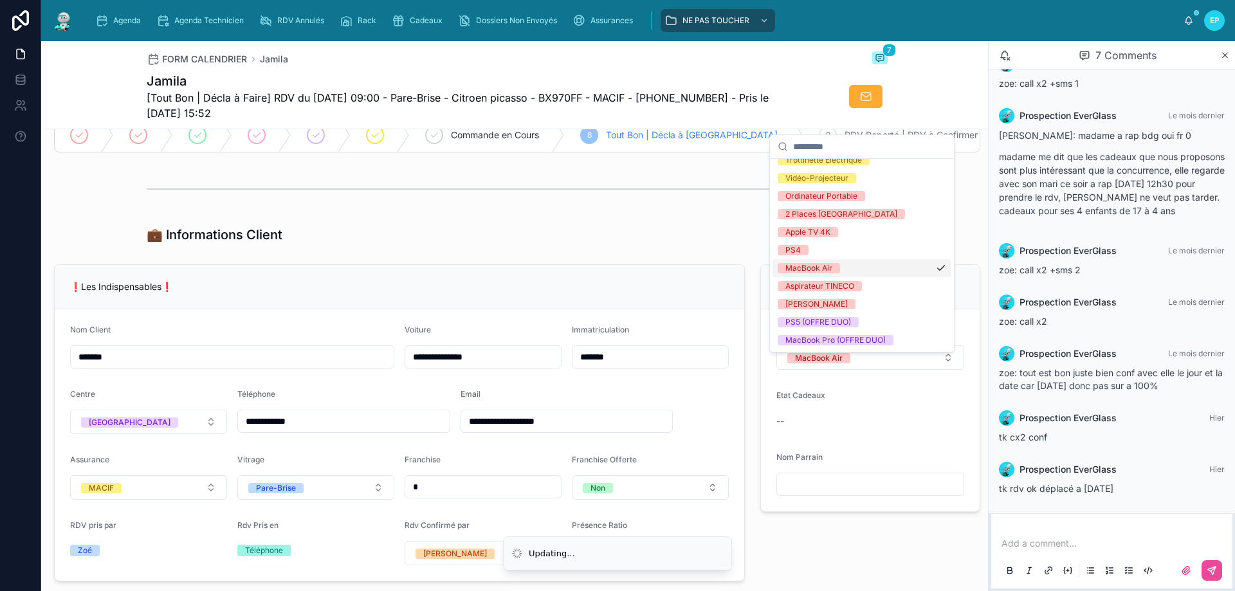
scroll to position [245, 0]
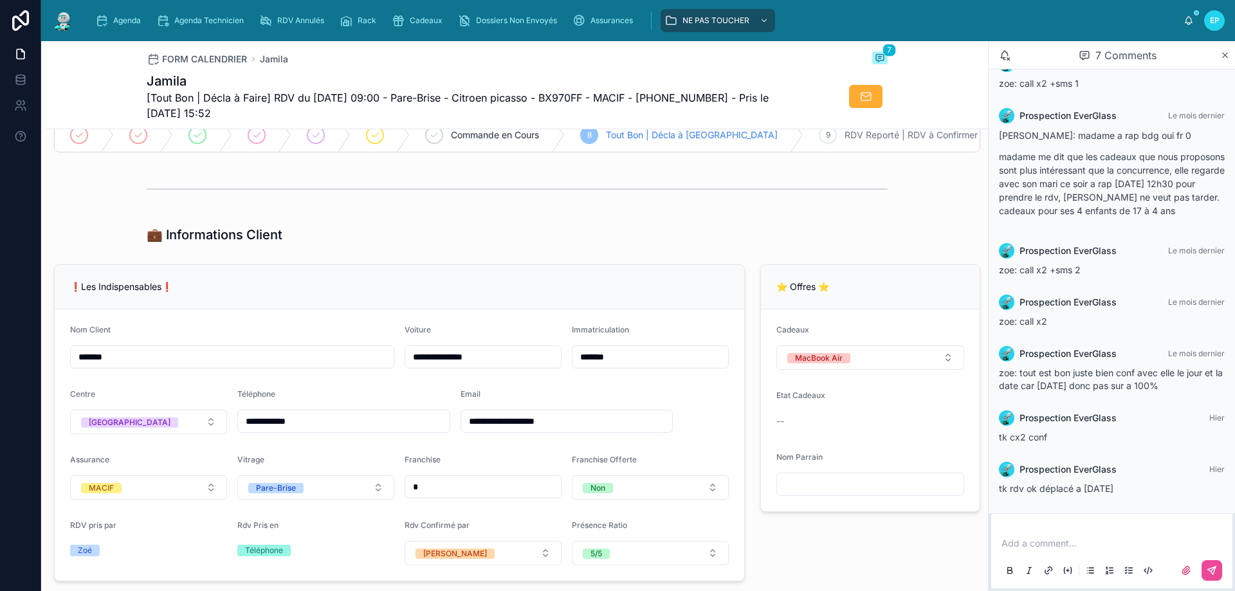
click at [455, 244] on div "💼 Informations Client" at bounding box center [517, 235] width 741 height 18
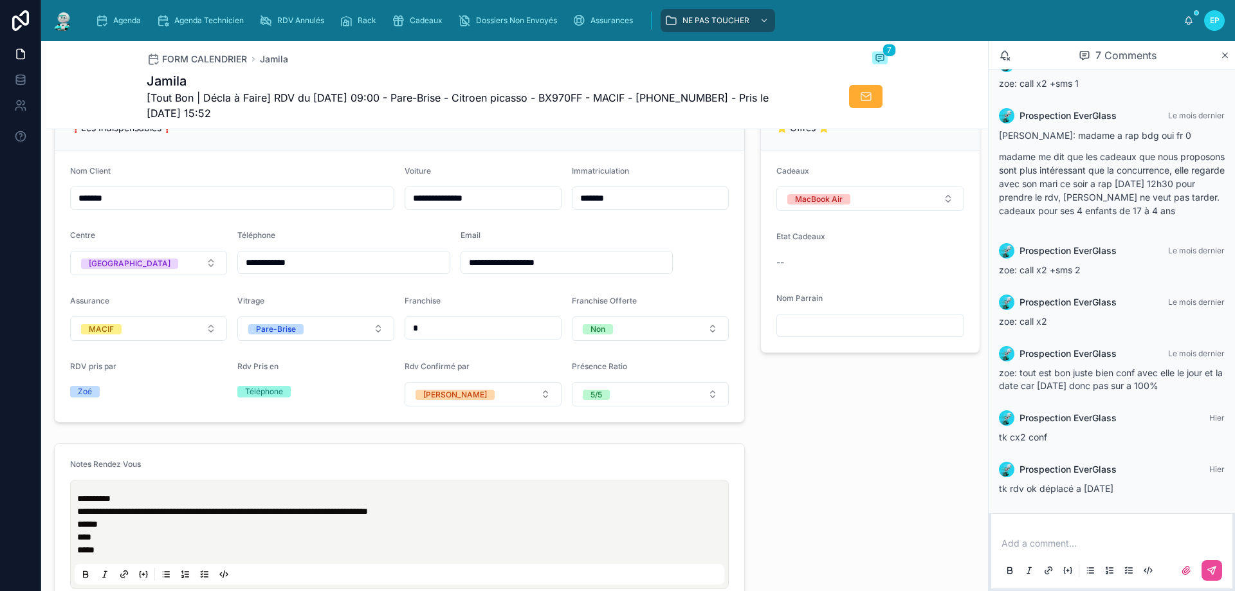
scroll to position [0, 0]
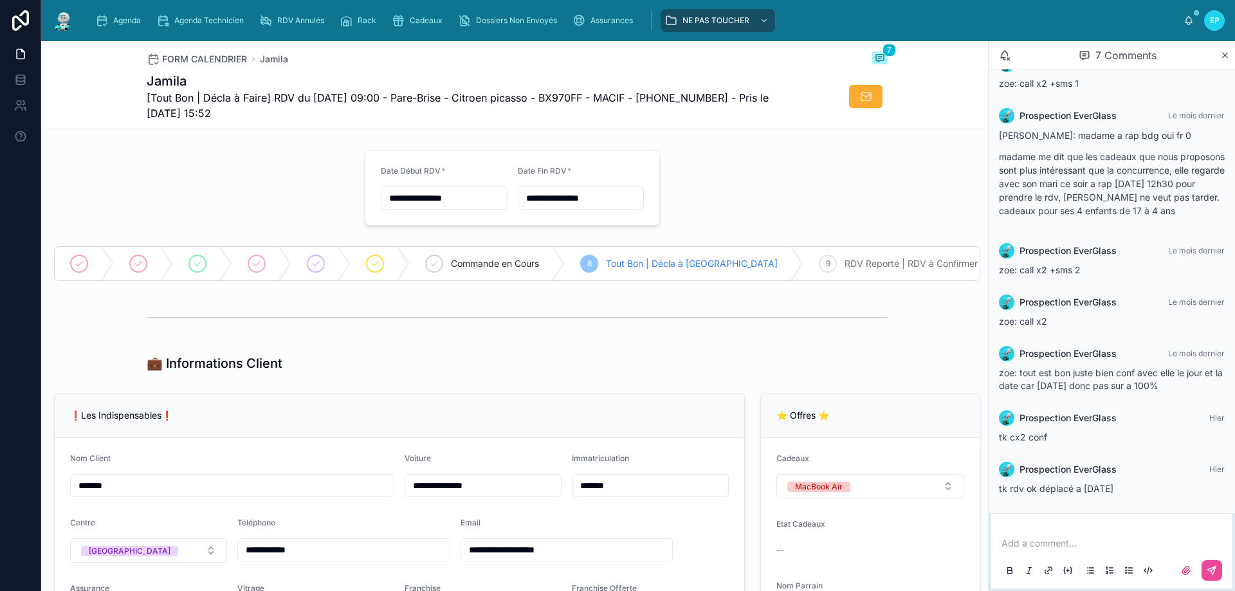
click at [552, 372] on div "💼 Informations Client" at bounding box center [517, 364] width 741 height 18
drag, startPoint x: 553, startPoint y: 369, endPoint x: 580, endPoint y: 368, distance: 27.0
click at [552, 369] on div "💼 Informations Client" at bounding box center [517, 364] width 741 height 18
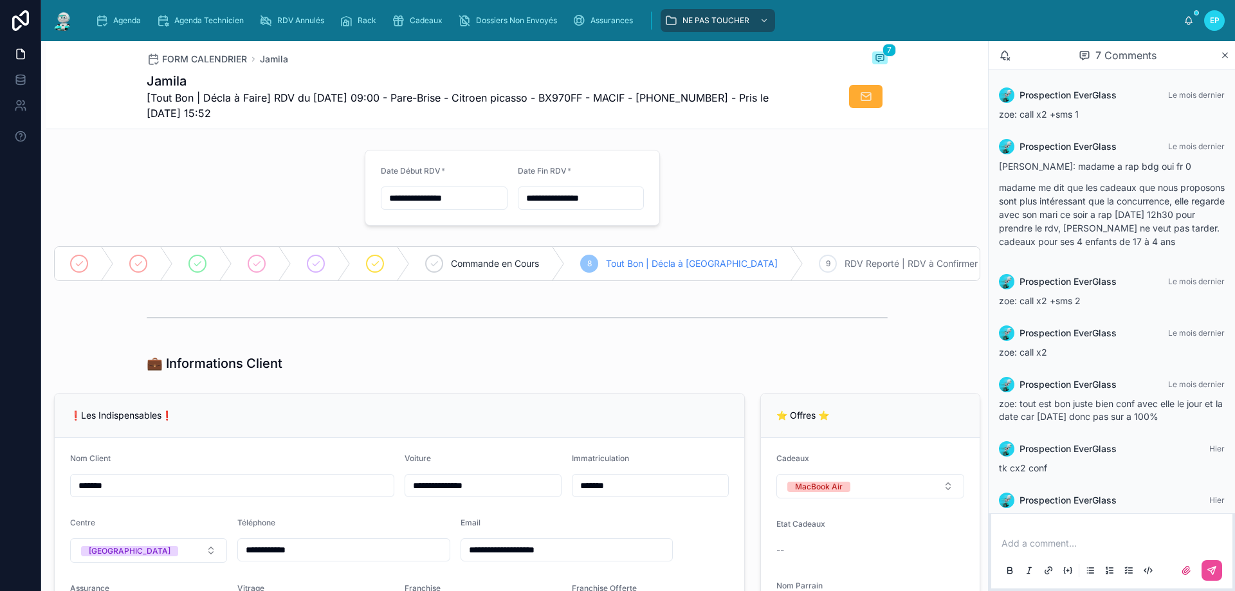
scroll to position [44, 0]
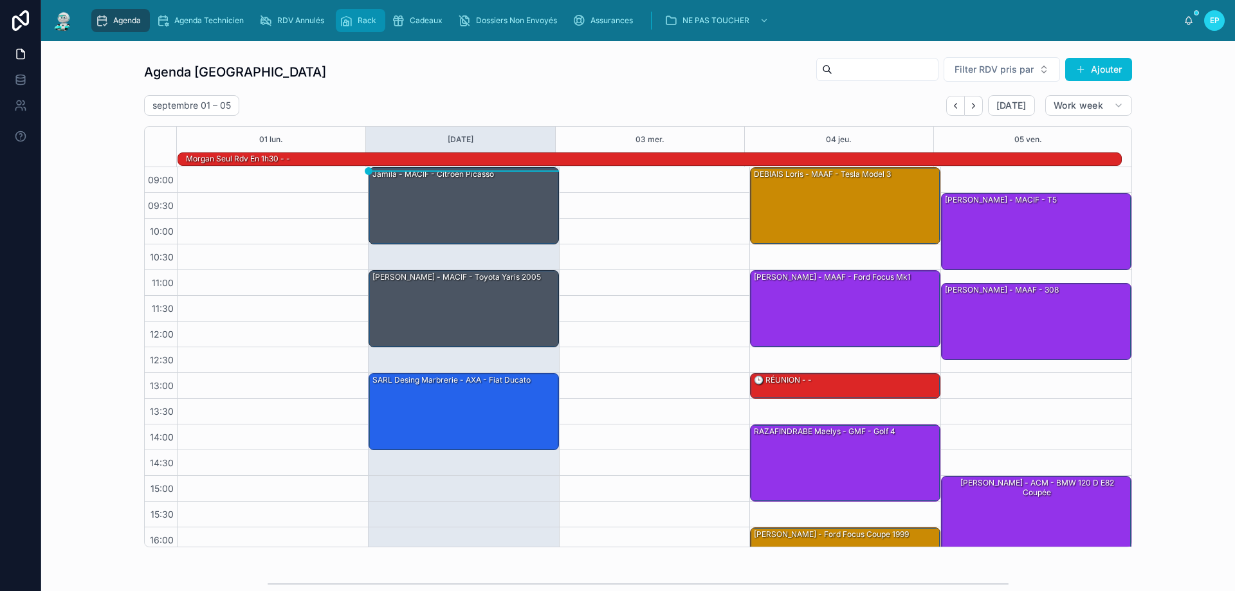
click at [364, 19] on span "Rack" at bounding box center [367, 20] width 19 height 10
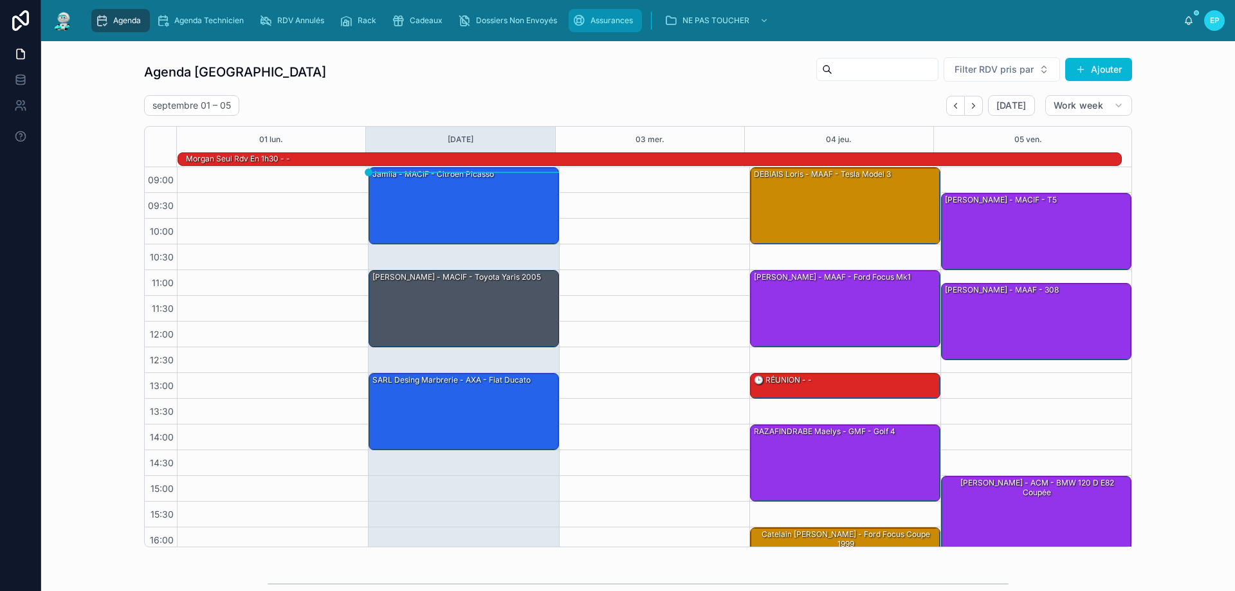
click at [605, 23] on span "Assurances" at bounding box center [612, 20] width 42 height 10
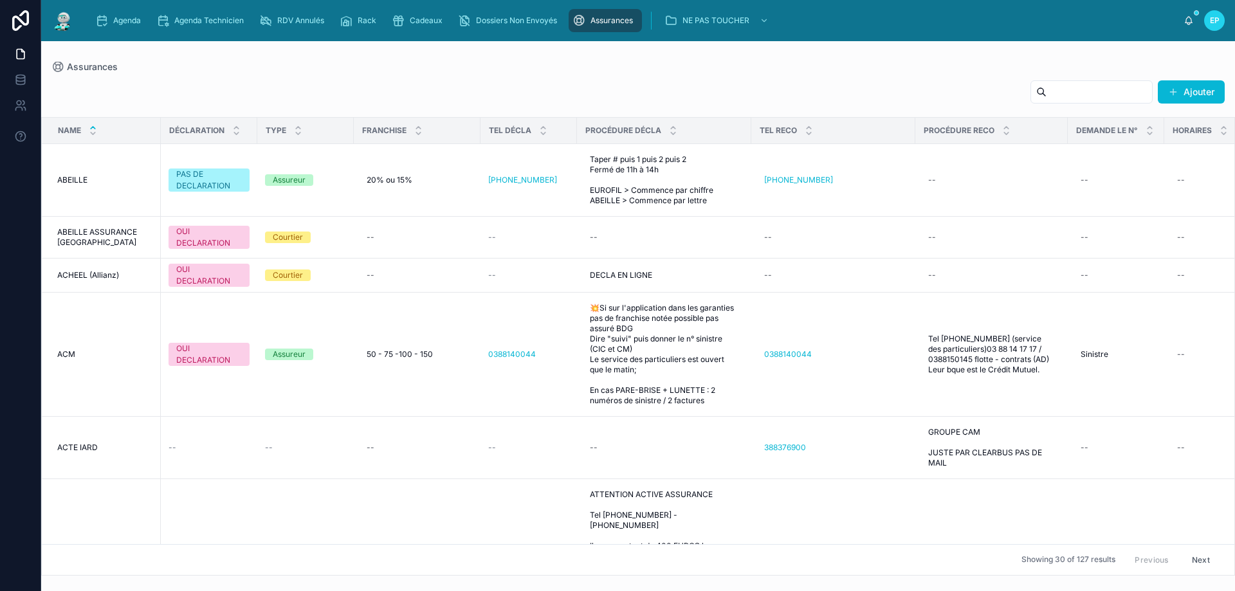
click at [1082, 91] on input "text" at bounding box center [1100, 92] width 106 height 18
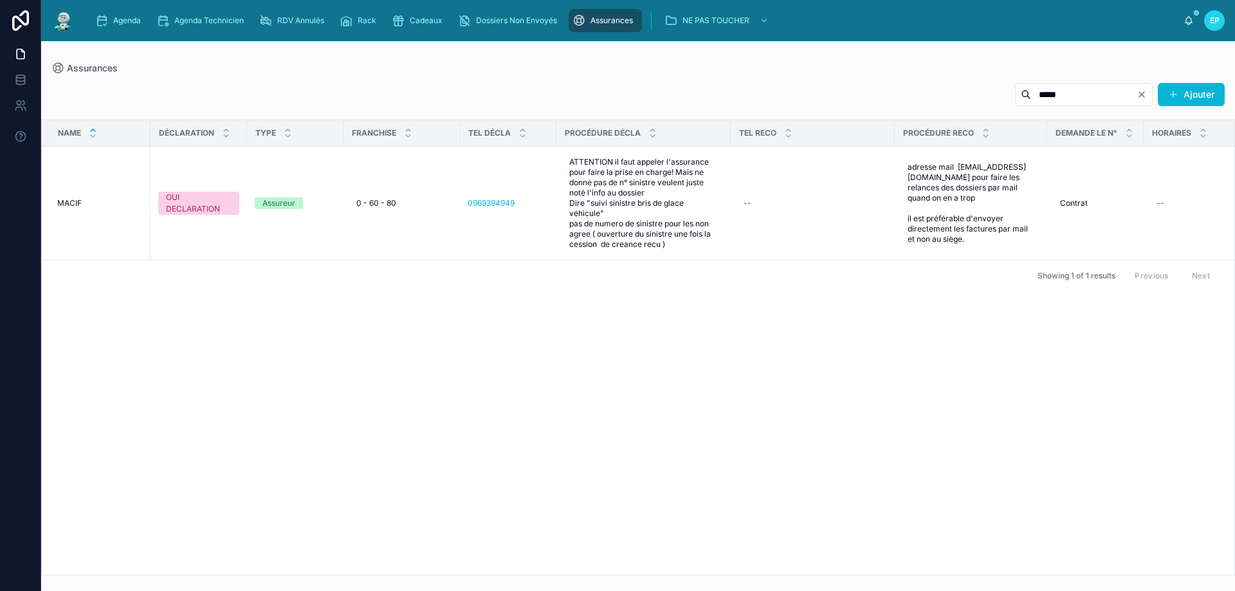
type input "*****"
click at [449, 342] on div "Name DÉCLARATION TYPE FRANCHISE TEL DÉCLA PROCÉDURE DÉCLA TEL RECO PROCÉDURE RE…" at bounding box center [638, 347] width 1193 height 455
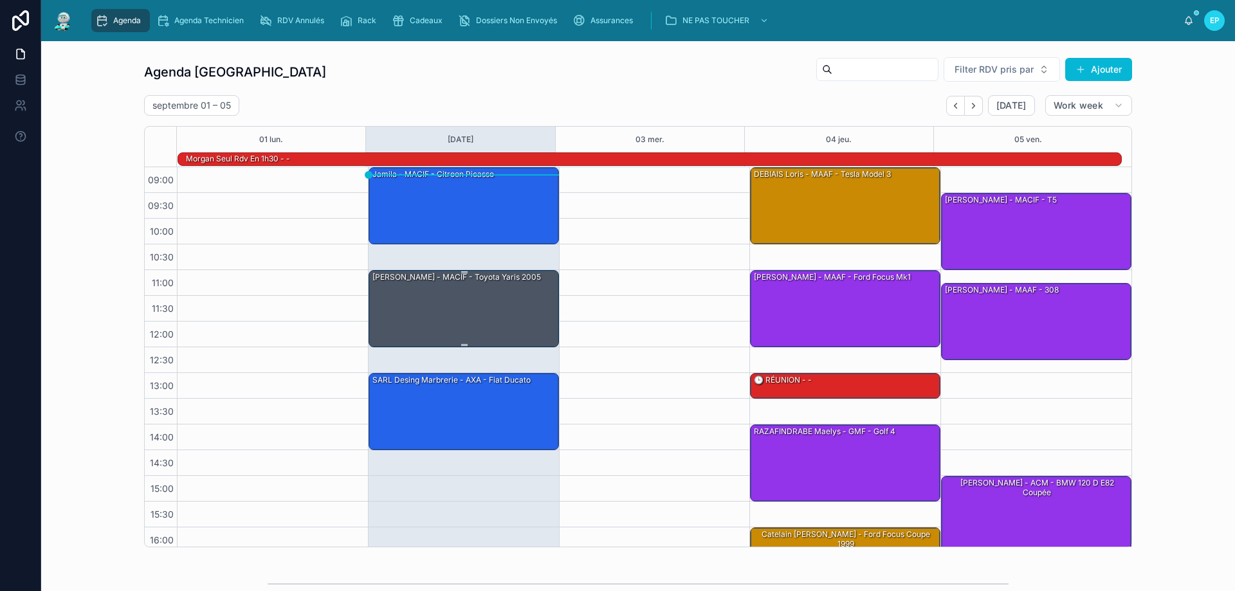
click at [400, 297] on div "[PERSON_NAME] - MACIF - Toyota Yaris 2005" at bounding box center [464, 308] width 187 height 75
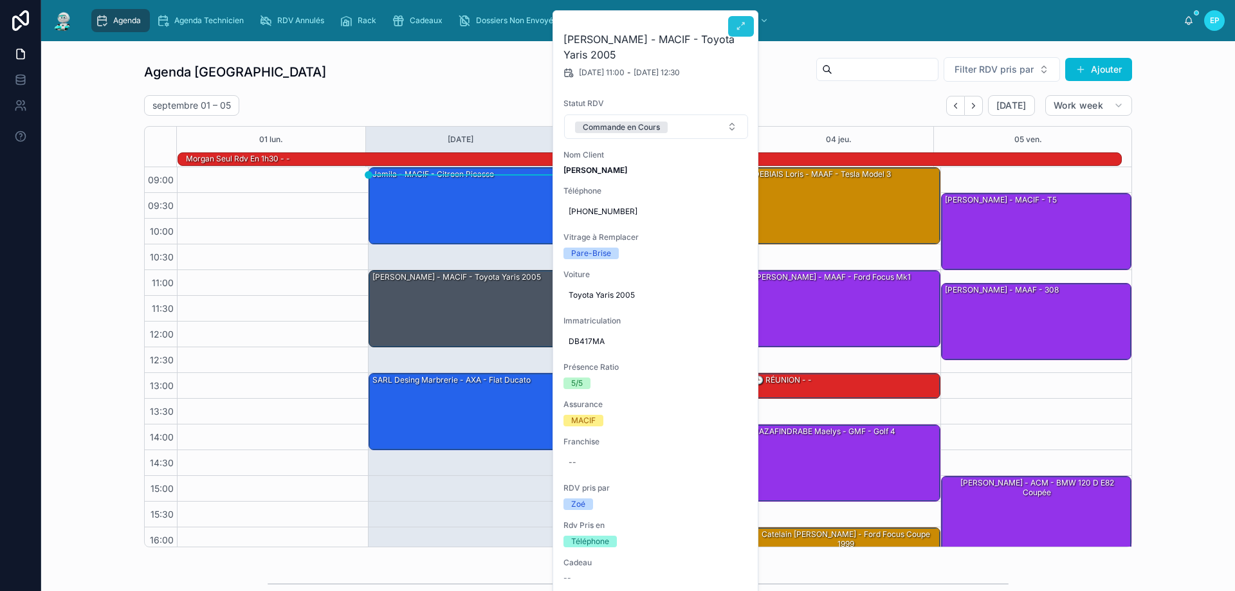
click at [734, 24] on button at bounding box center [741, 26] width 26 height 21
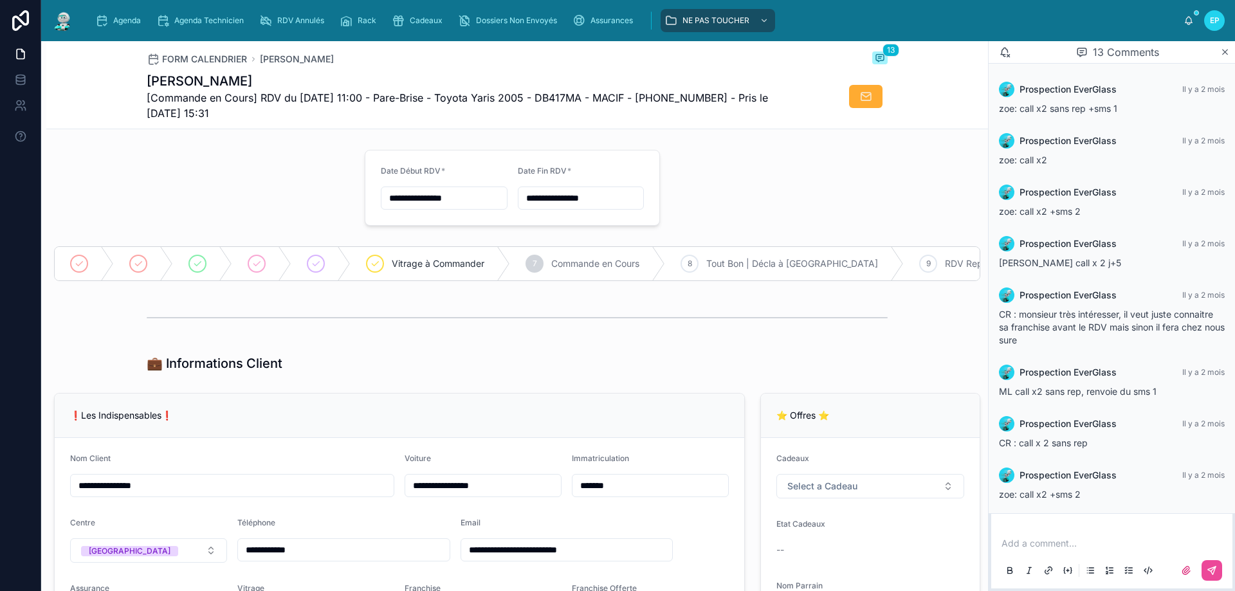
scroll to position [306, 0]
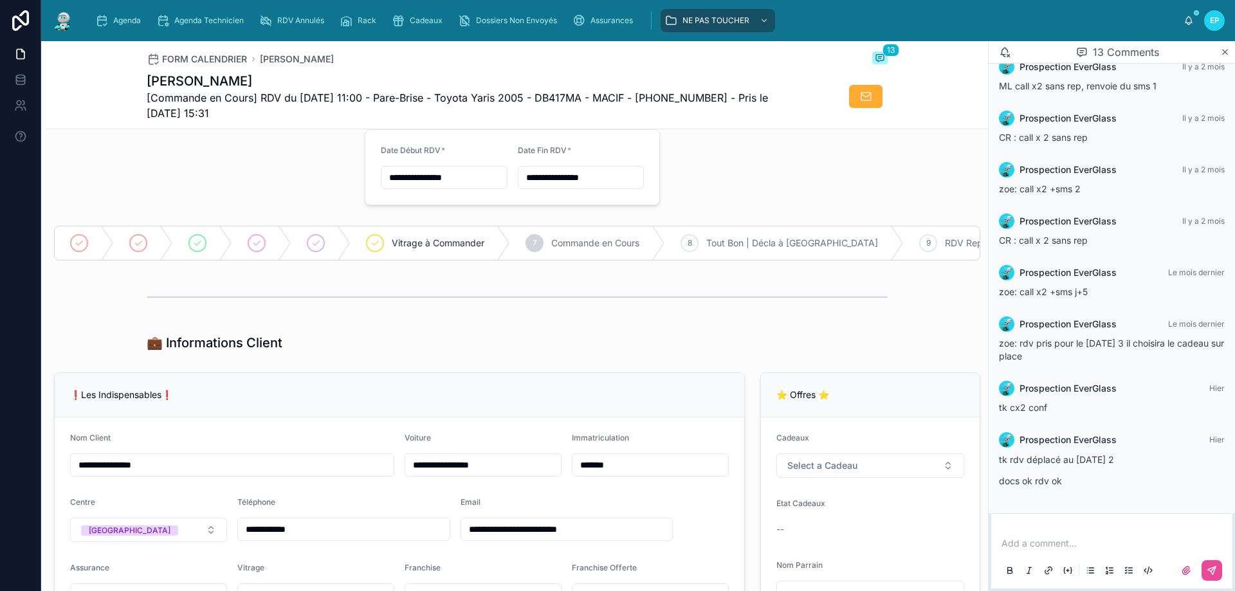
scroll to position [0, 0]
